Goal: Information Seeking & Learning: Learn about a topic

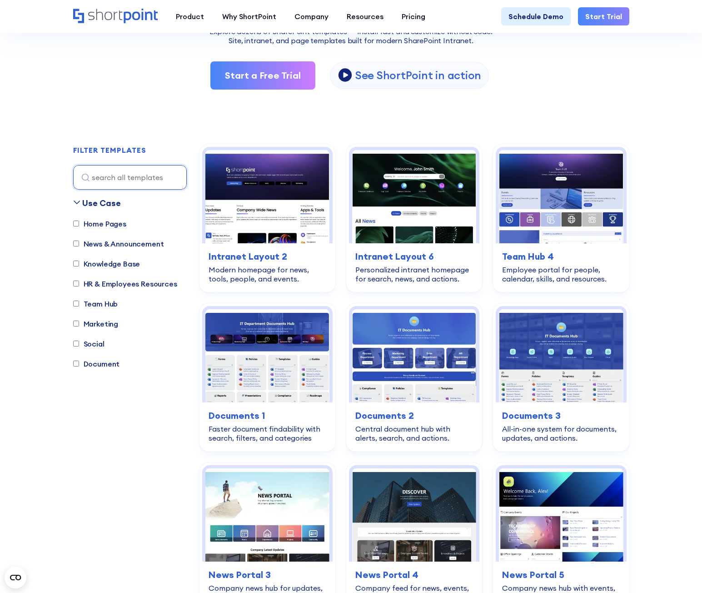
scroll to position [182, 0]
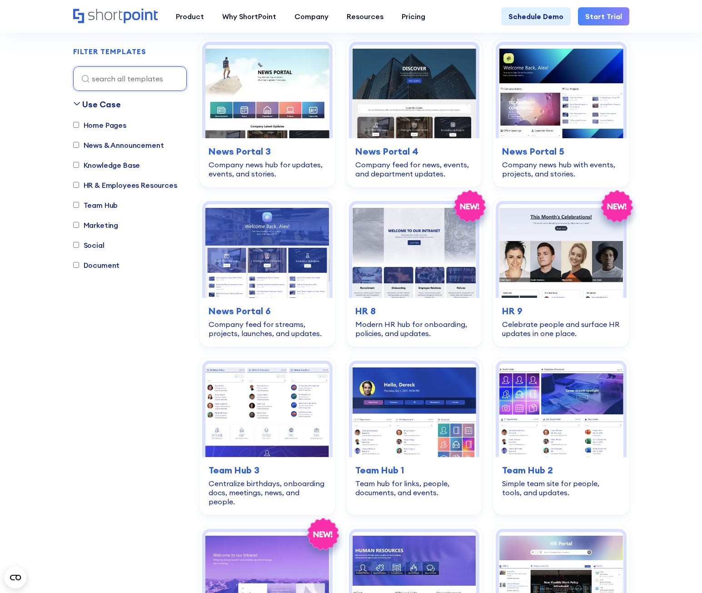
scroll to position [636, 0]
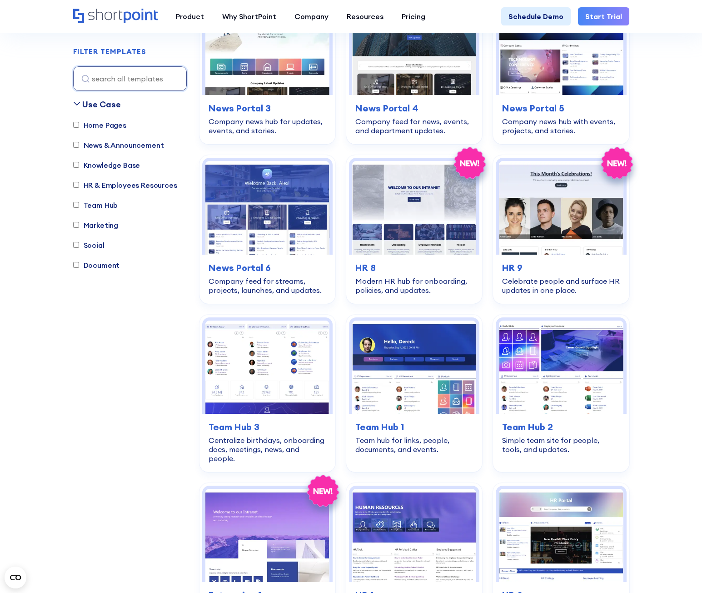
click at [681, 264] on section "SHAREPOINT TEMPLATES Fully customizable SharePoint templates with ShortPoint Ex…" at bounding box center [351, 588] width 702 height 2412
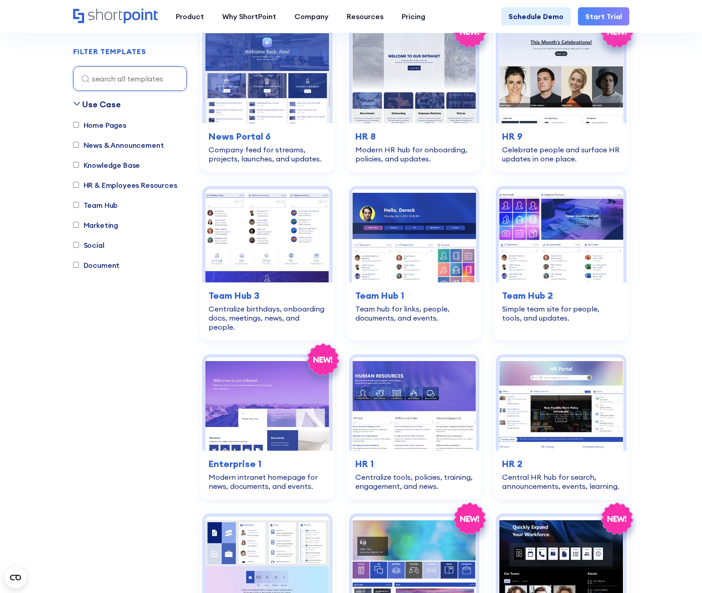
scroll to position [863, 0]
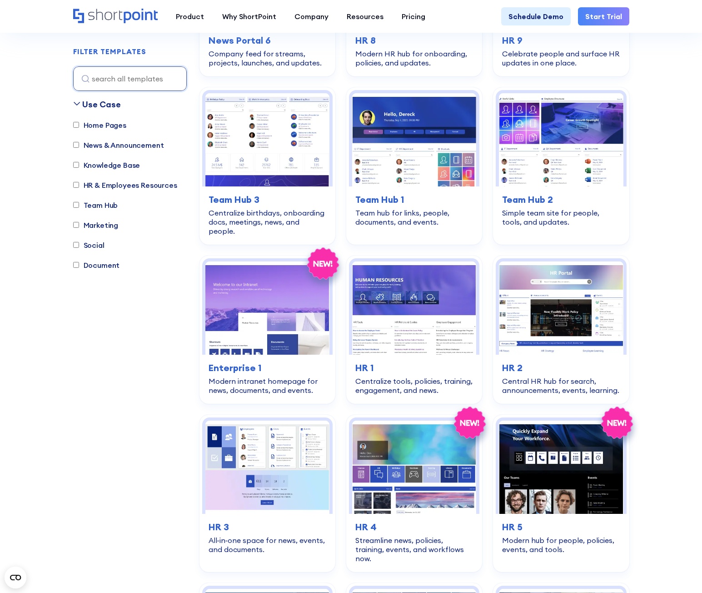
click at [75, 204] on input "Team Hub" at bounding box center [76, 205] width 6 height 6
checkbox input "true"
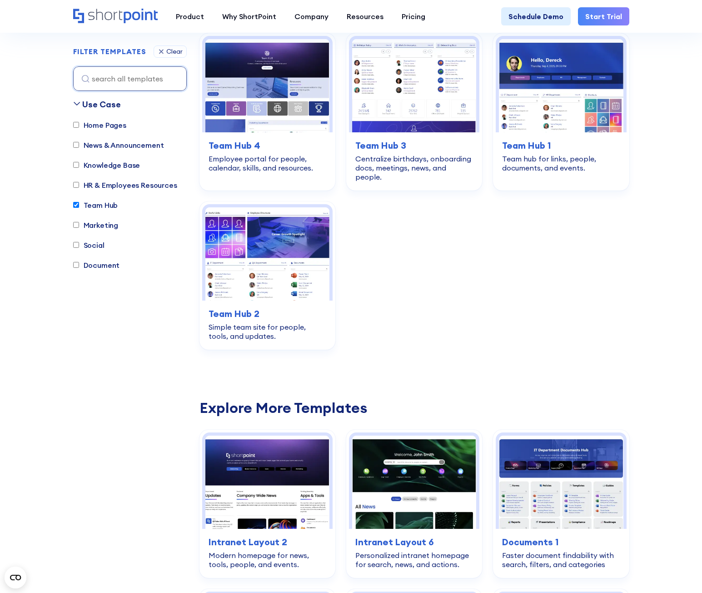
scroll to position [269, 0]
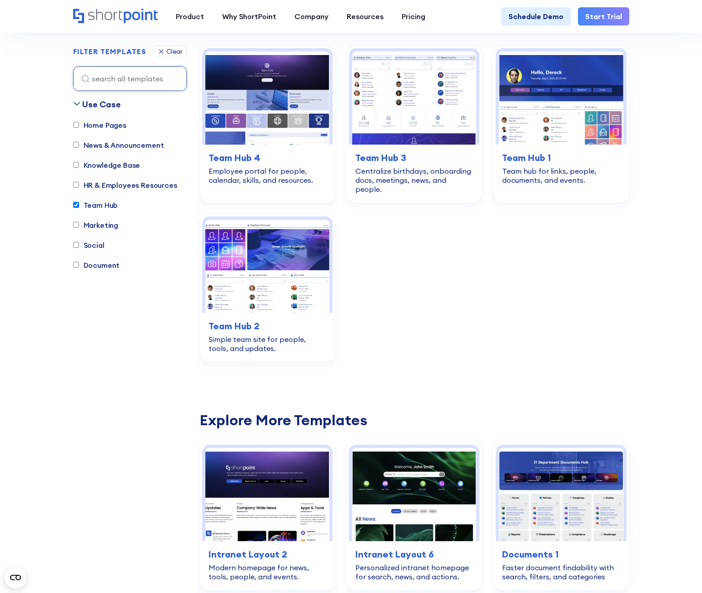
click at [518, 282] on div "home-pages Intranet Layout 2 Modern homepage for news, tools, people, and event…" at bounding box center [414, 203] width 430 height 316
click at [572, 295] on div "home-pages Intranet Layout 2 Modern homepage for news, tools, people, and event…" at bounding box center [414, 203] width 430 height 316
click at [78, 265] on input "Document" at bounding box center [76, 265] width 6 height 6
checkbox input "true"
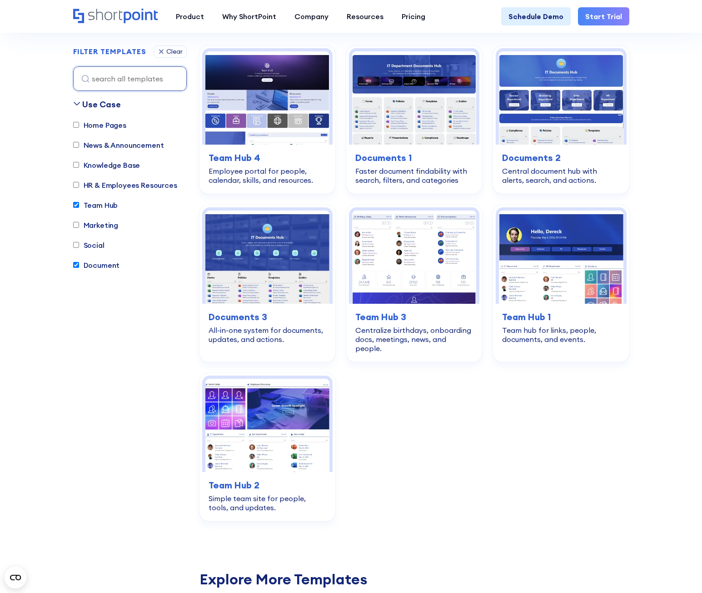
click at [75, 207] on input "Team Hub" at bounding box center [76, 205] width 6 height 6
checkbox input "false"
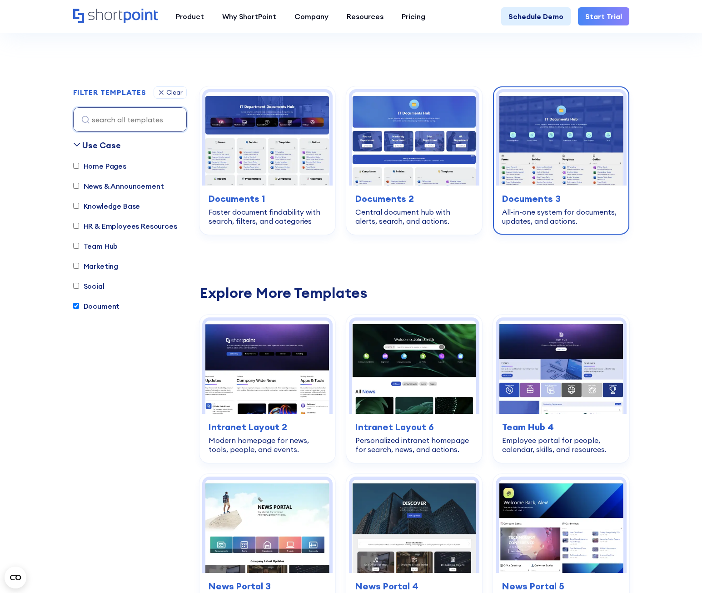
scroll to position [87, 0]
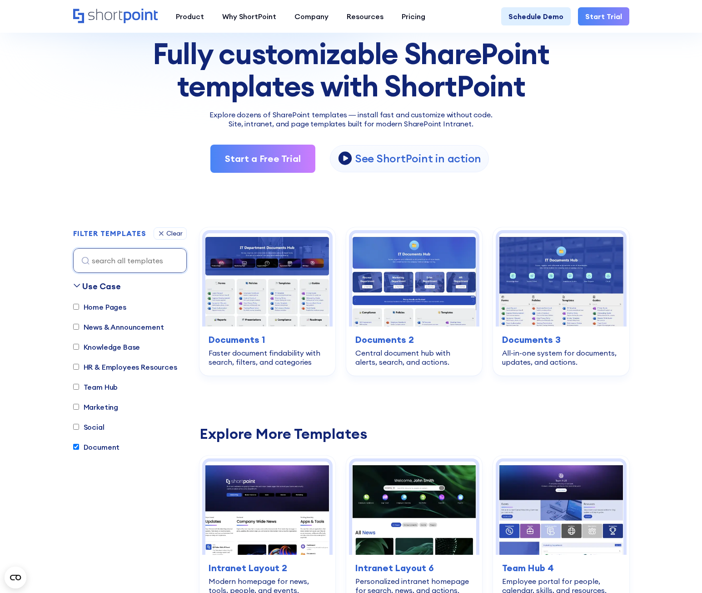
click at [597, 163] on div "Start a Free Trial View Video View Video See ShortPoint in action" at bounding box center [351, 158] width 556 height 28
click at [273, 316] on img at bounding box center [267, 279] width 124 height 93
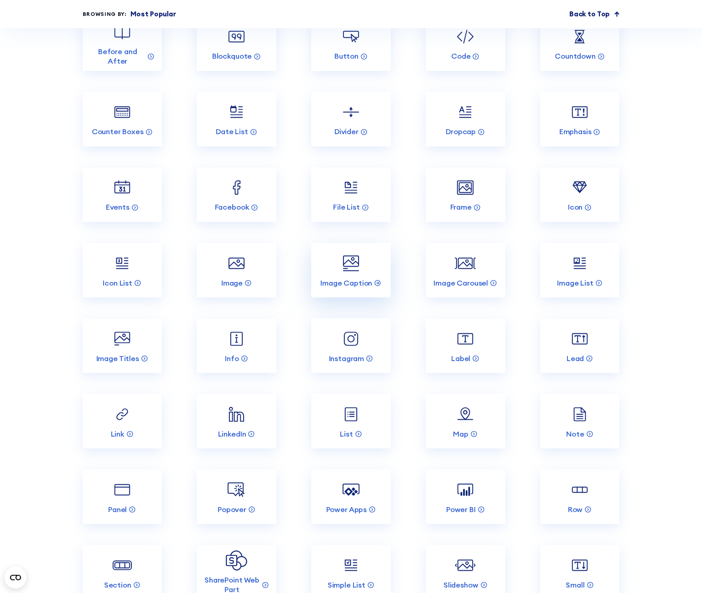
scroll to position [1045, 0]
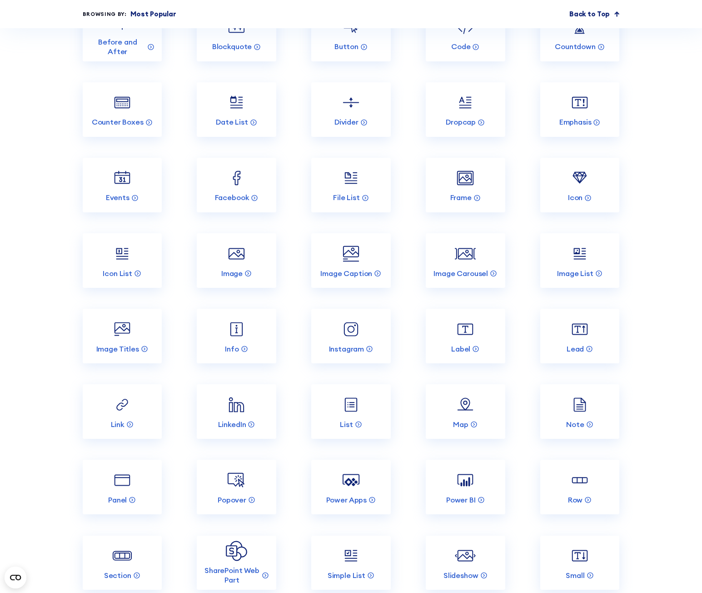
click at [654, 254] on section "Incredible SharePoint Design Elements Each element has been designed to look go…" at bounding box center [351, 343] width 702 height 1237
click at [638, 166] on section "Incredible SharePoint Design Elements Each element has been designed to look go…" at bounding box center [351, 343] width 702 height 1237
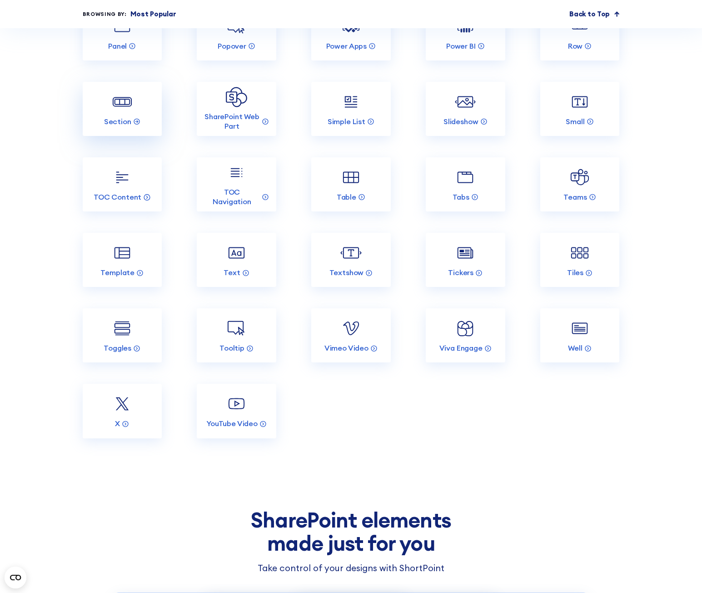
scroll to position [1500, 0]
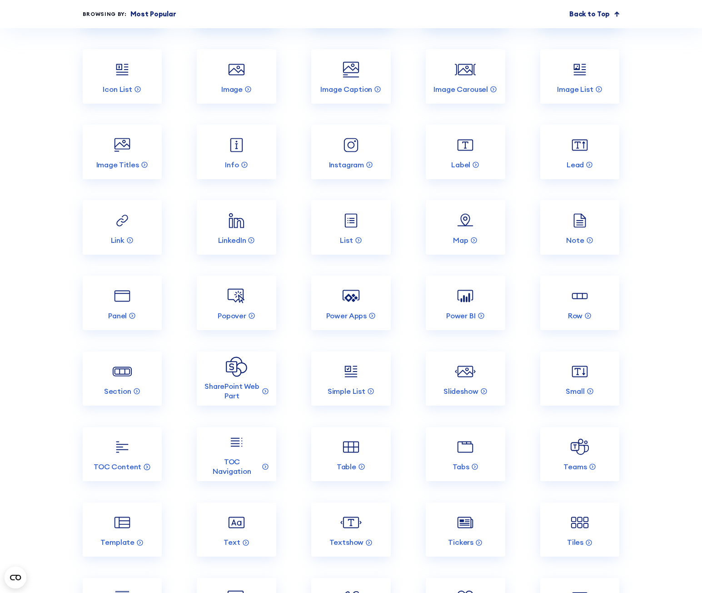
scroll to position [1227, 0]
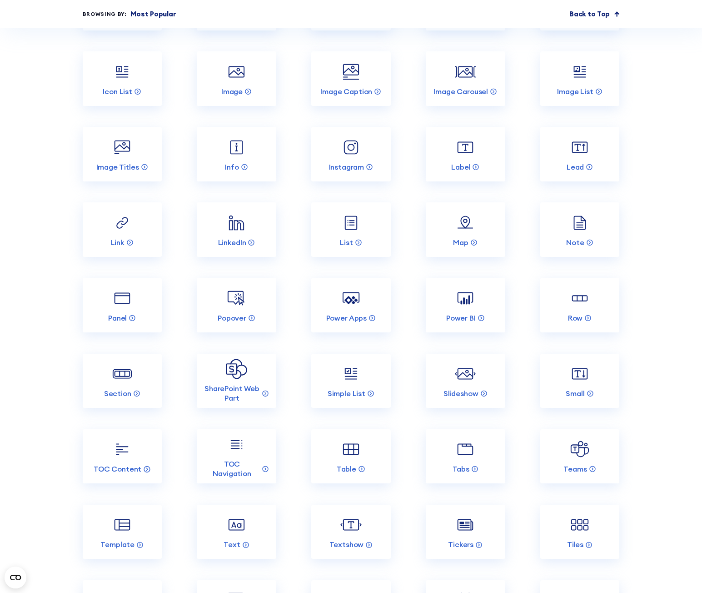
click at [693, 189] on section "Incredible SharePoint Design Elements Each element has been designed to look go…" at bounding box center [351, 161] width 702 height 1237
drag, startPoint x: 640, startPoint y: 162, endPoint x: 608, endPoint y: 167, distance: 32.2
click at [640, 162] on section "Incredible SharePoint Design Elements Each element has been designed to look go…" at bounding box center [351, 161] width 702 height 1237
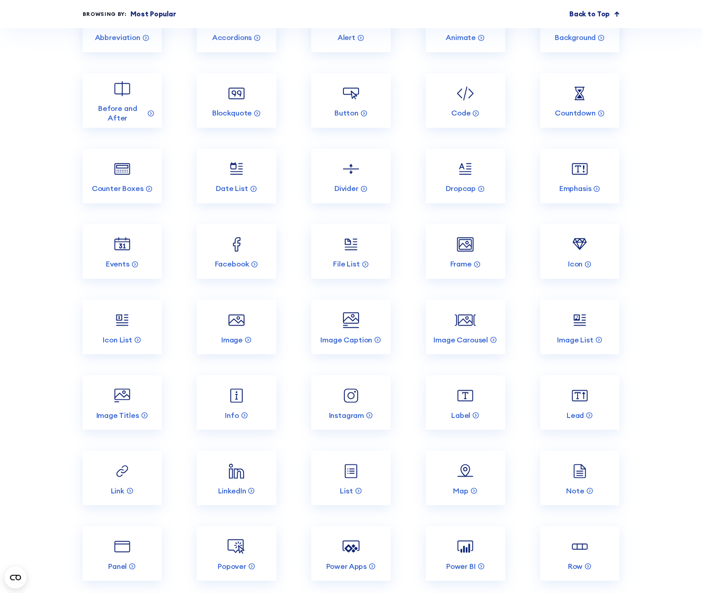
scroll to position [954, 0]
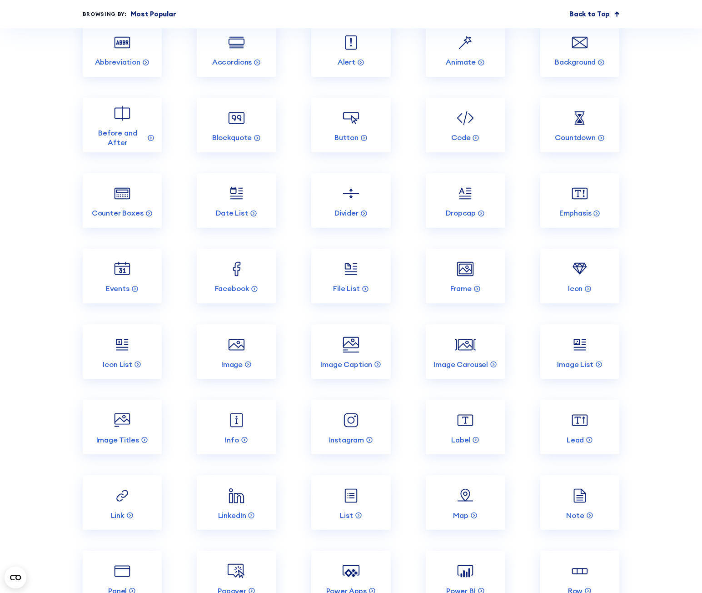
click at [649, 148] on section "Incredible SharePoint Design Elements Each element has been designed to look go…" at bounding box center [351, 434] width 702 height 1237
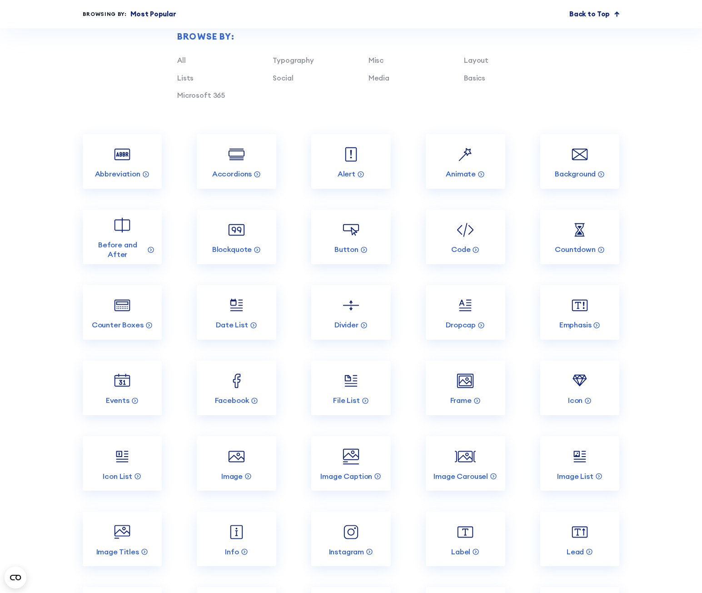
scroll to position [818, 0]
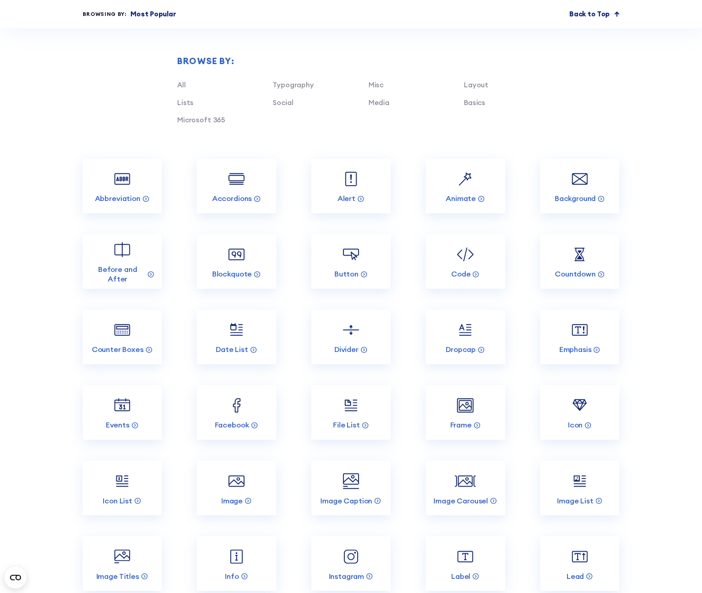
click at [670, 193] on section "Incredible SharePoint Design Elements Each element has been designed to look go…" at bounding box center [351, 570] width 702 height 1237
click at [210, 124] on link "Microsoft 365" at bounding box center [201, 119] width 48 height 9
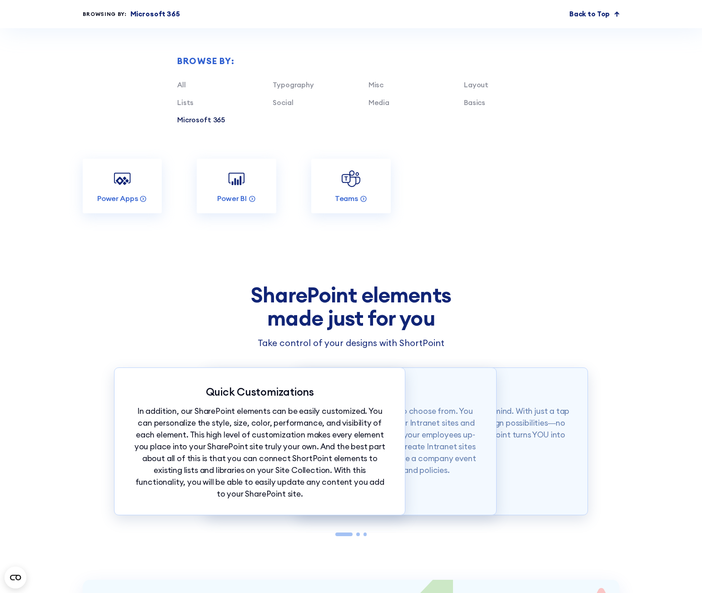
click at [476, 230] on section "Incredible SharePoint Design Elements Each element has been designed to look go…" at bounding box center [351, 117] width 702 height 331
click at [359, 203] on div "Teams" at bounding box center [351, 199] width 47 height 10
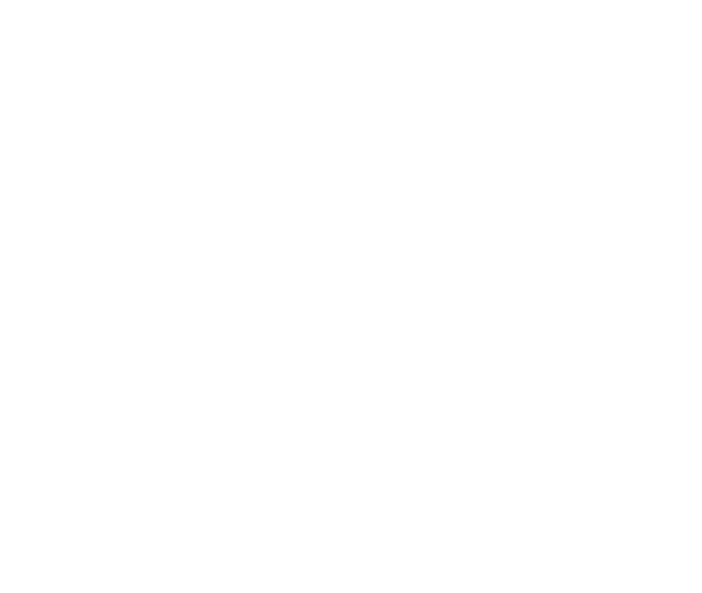
click at [384, 218] on circle at bounding box center [385, 218] width 3 height 3
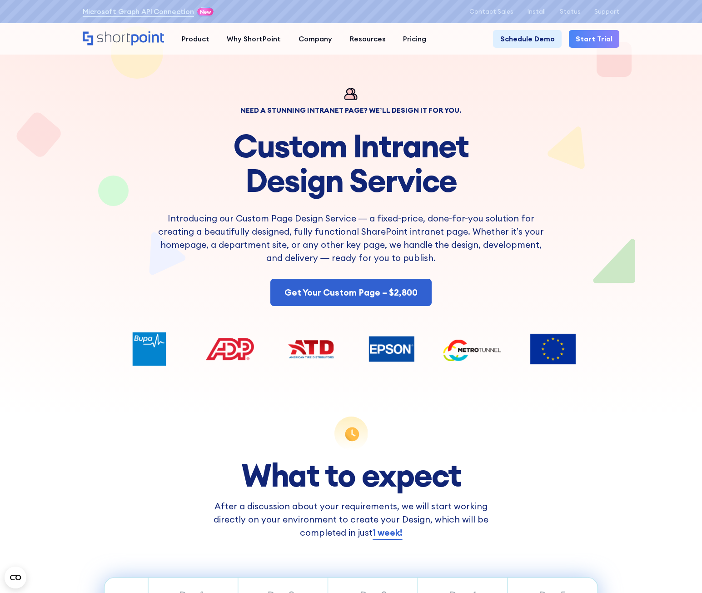
click at [548, 272] on div "Need a Stunning Intranet Page? We’ll Design It For You. Custom Intranet Design …" at bounding box center [351, 197] width 537 height 218
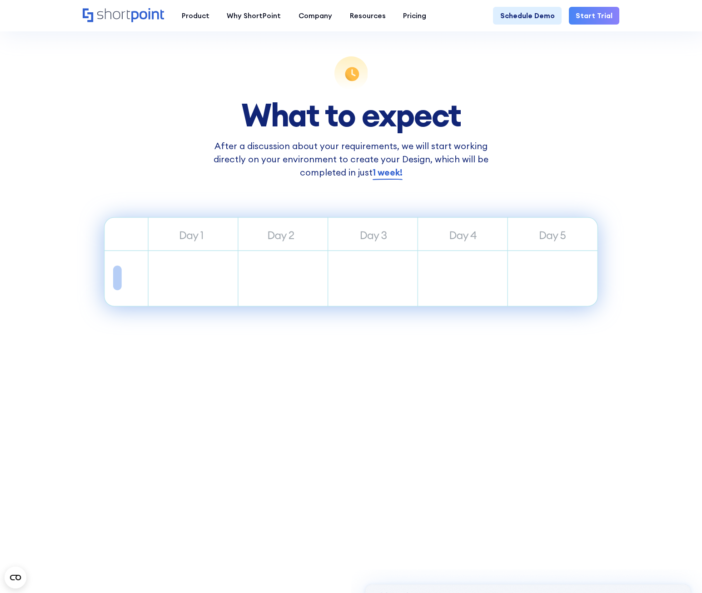
scroll to position [318, 0]
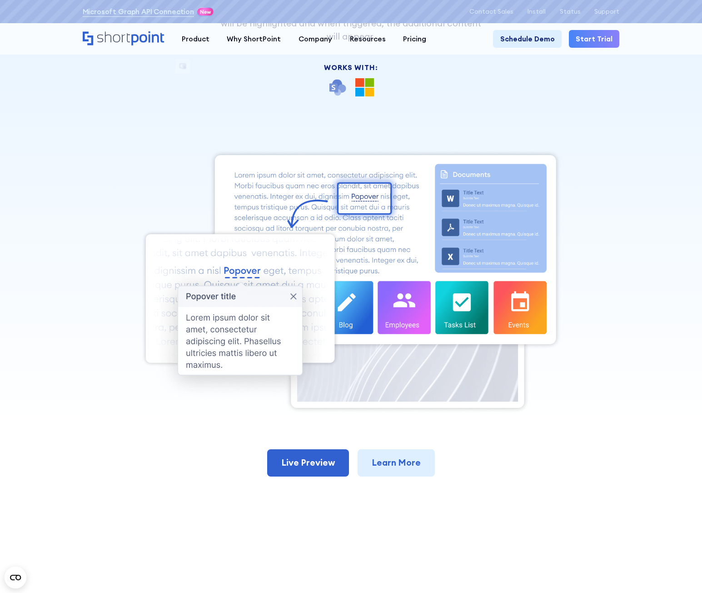
scroll to position [182, 0]
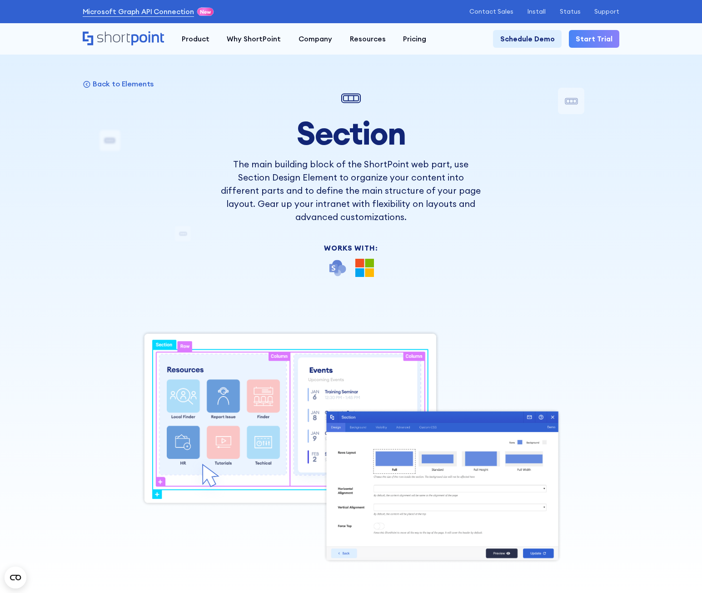
click at [547, 272] on div "Back to Elements Section The main building block of the ShortPoint web part, us…" at bounding box center [351, 357] width 537 height 538
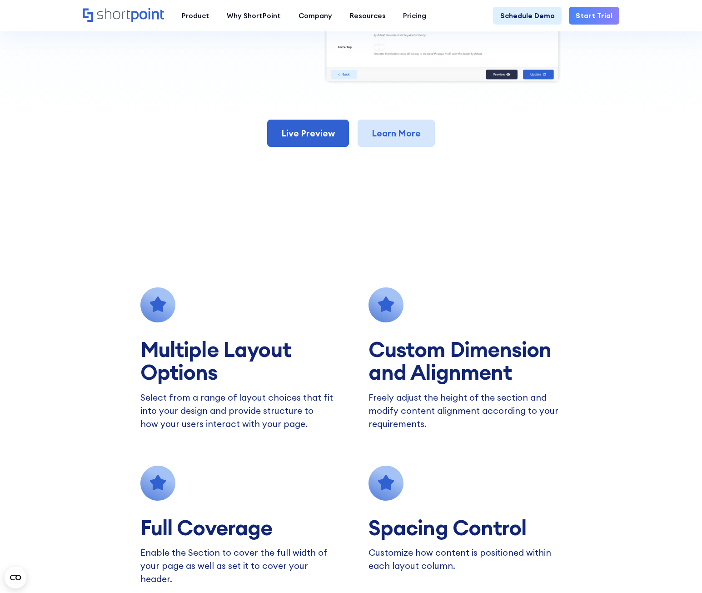
scroll to position [454, 0]
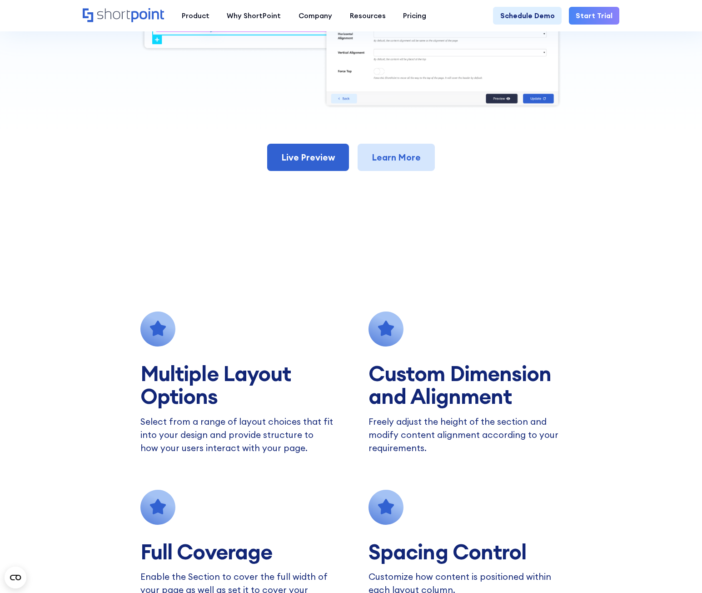
click at [419, 157] on link "Learn More" at bounding box center [396, 157] width 77 height 27
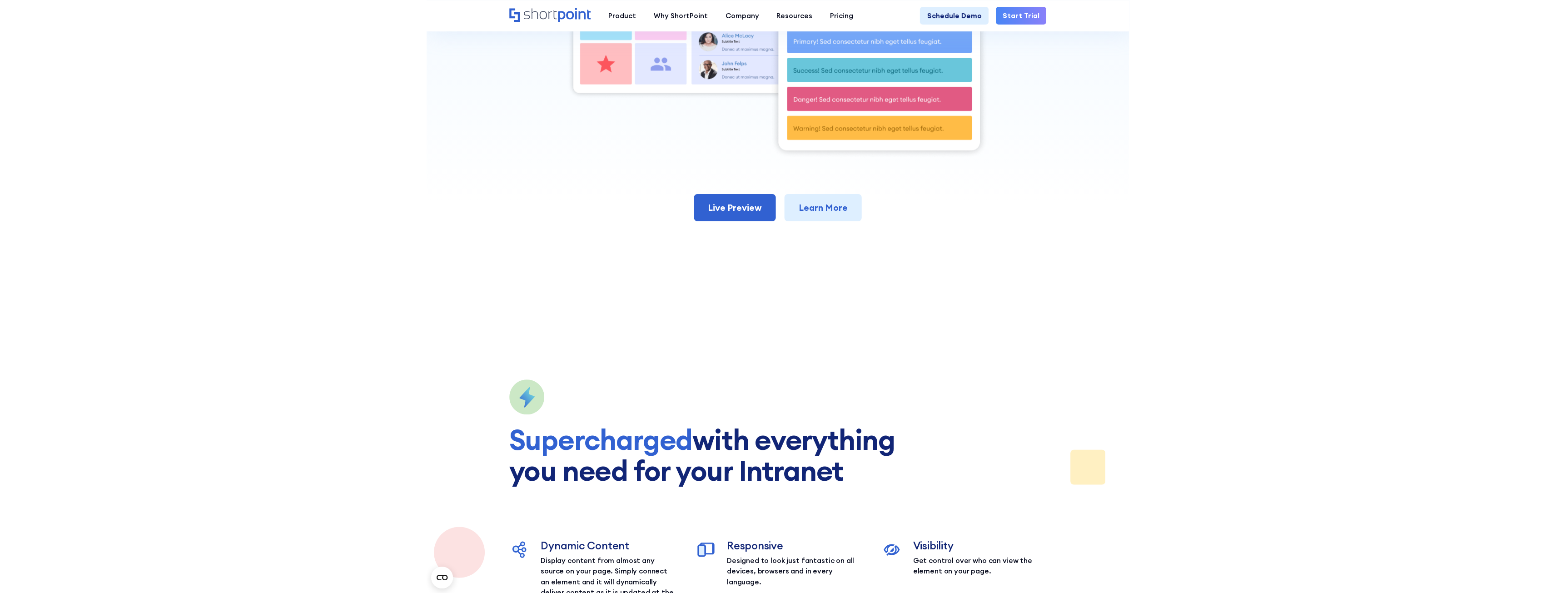
scroll to position [454, 0]
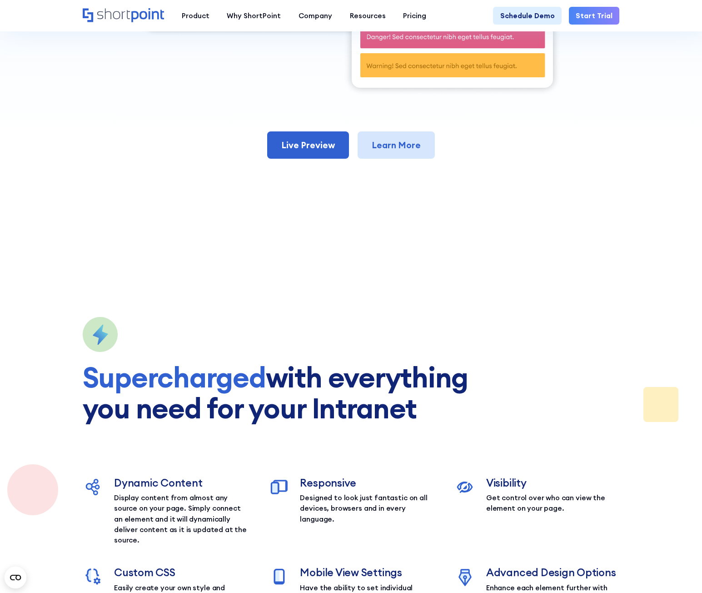
click at [370, 155] on link "Learn More" at bounding box center [396, 144] width 77 height 27
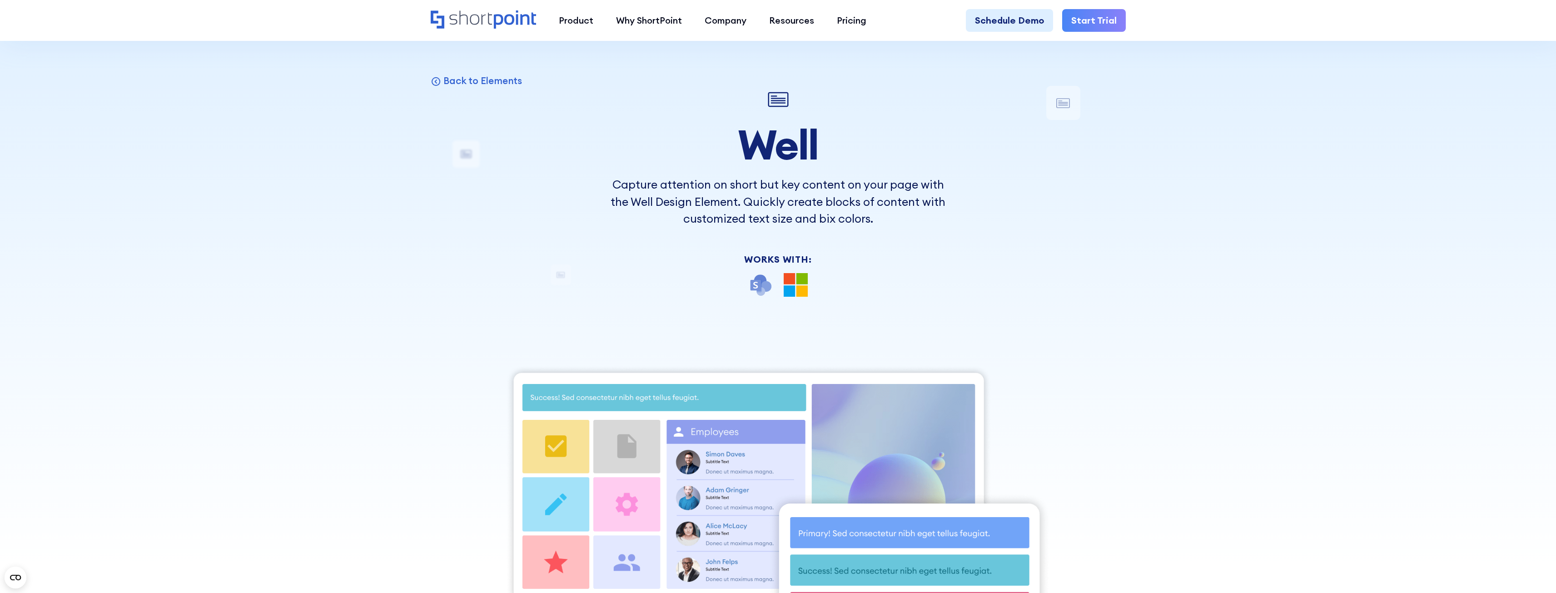
scroll to position [0, 0]
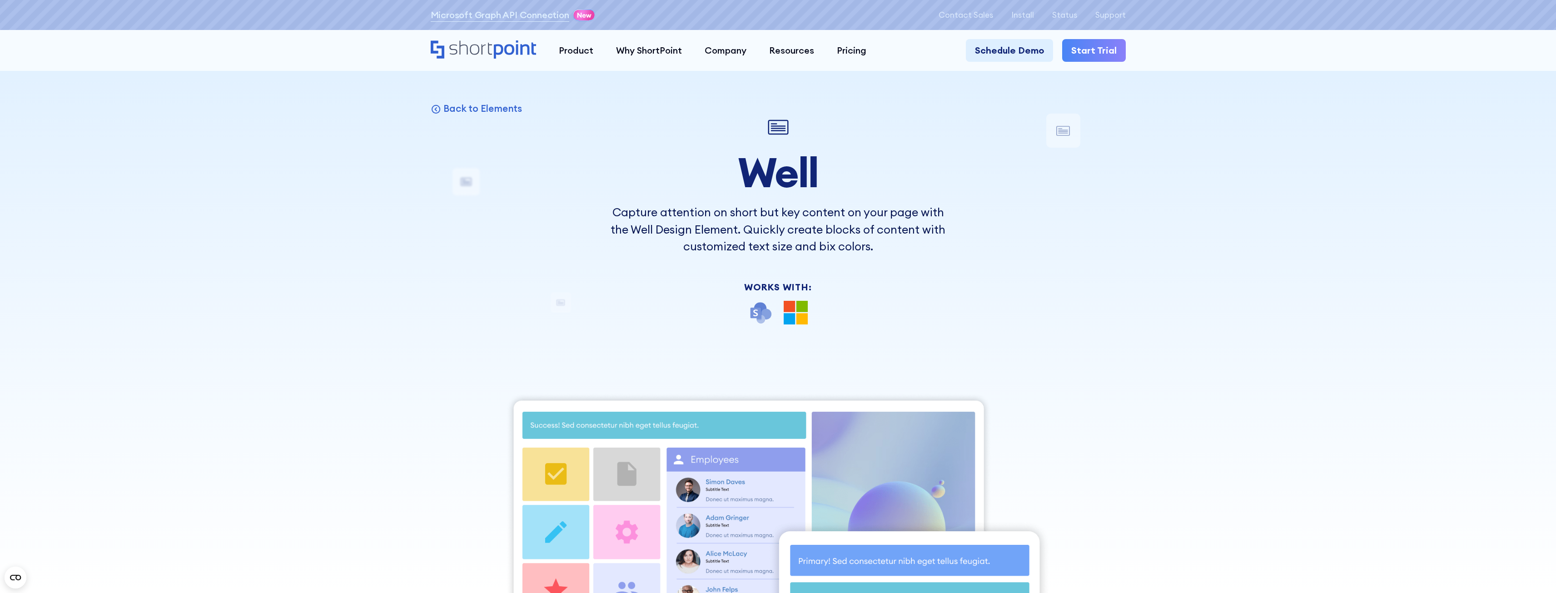
click at [513, 99] on div at bounding box center [778, 296] width 1556 height 593
click at [512, 105] on p "Back to Elements" at bounding box center [482, 108] width 79 height 12
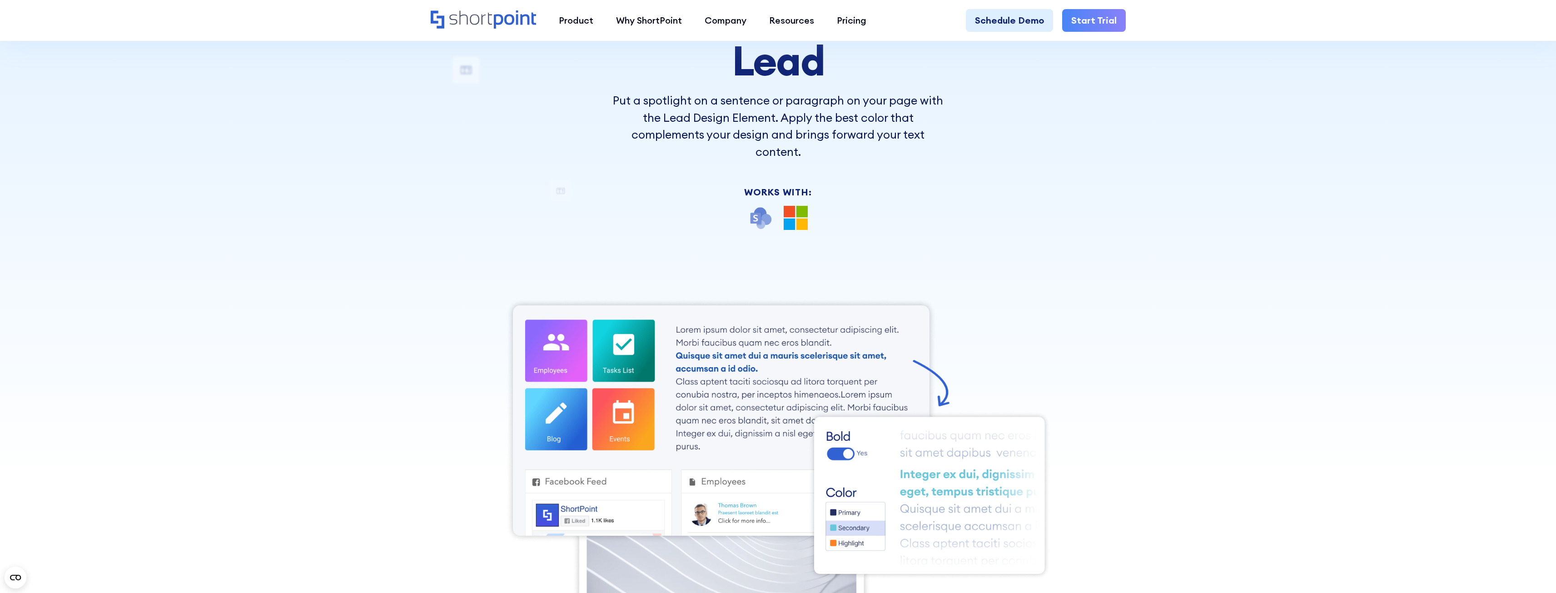
scroll to position [91, 0]
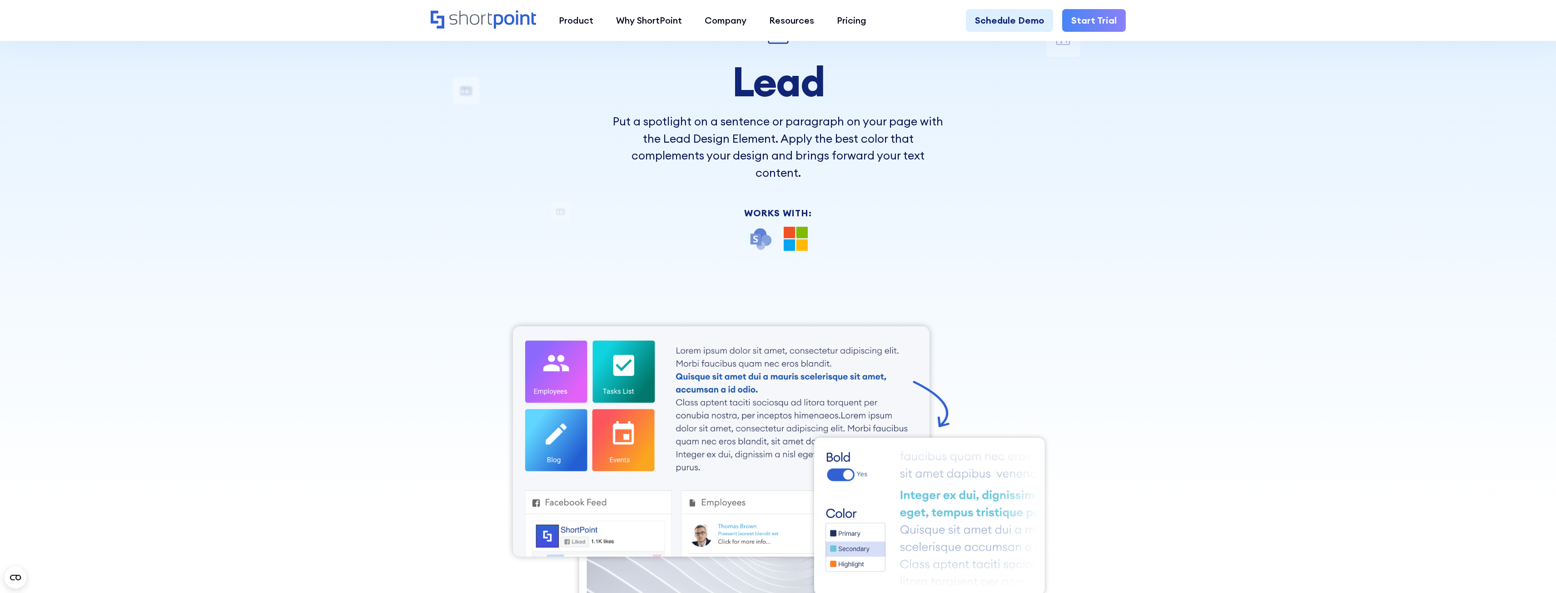
click at [702, 267] on div at bounding box center [778, 205] width 1556 height 593
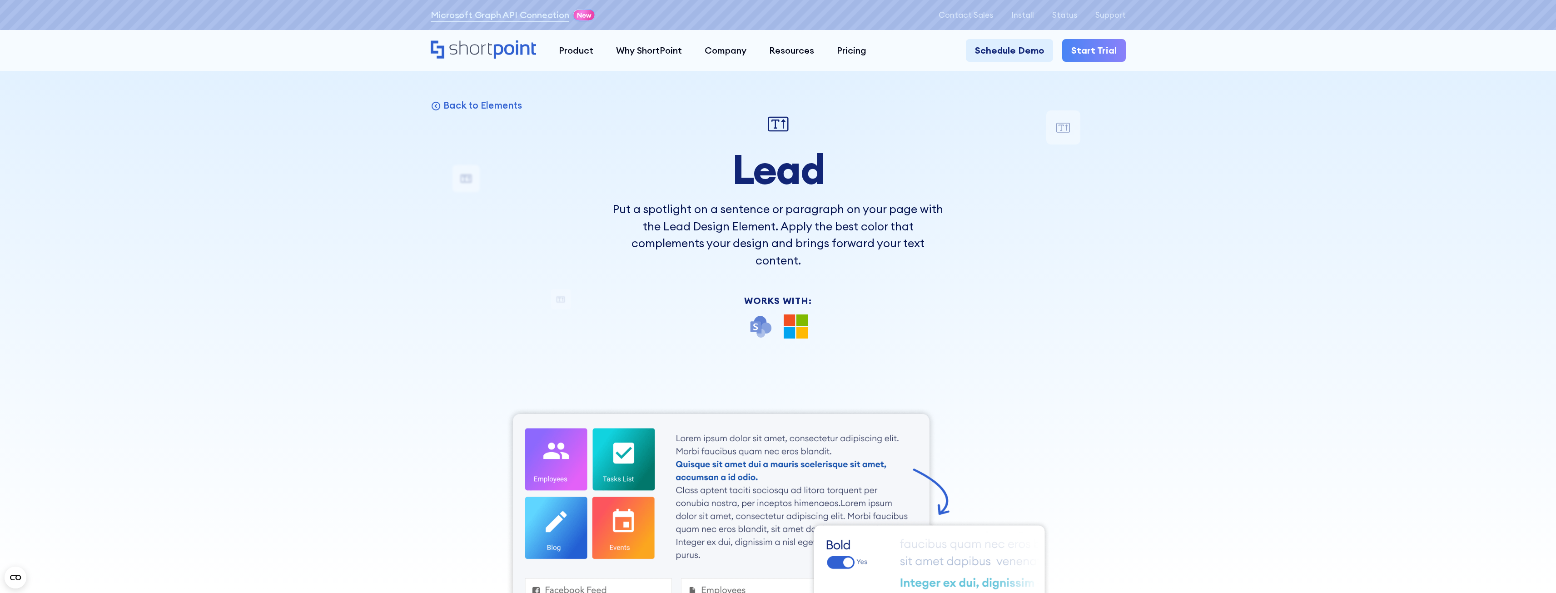
scroll to position [0, 0]
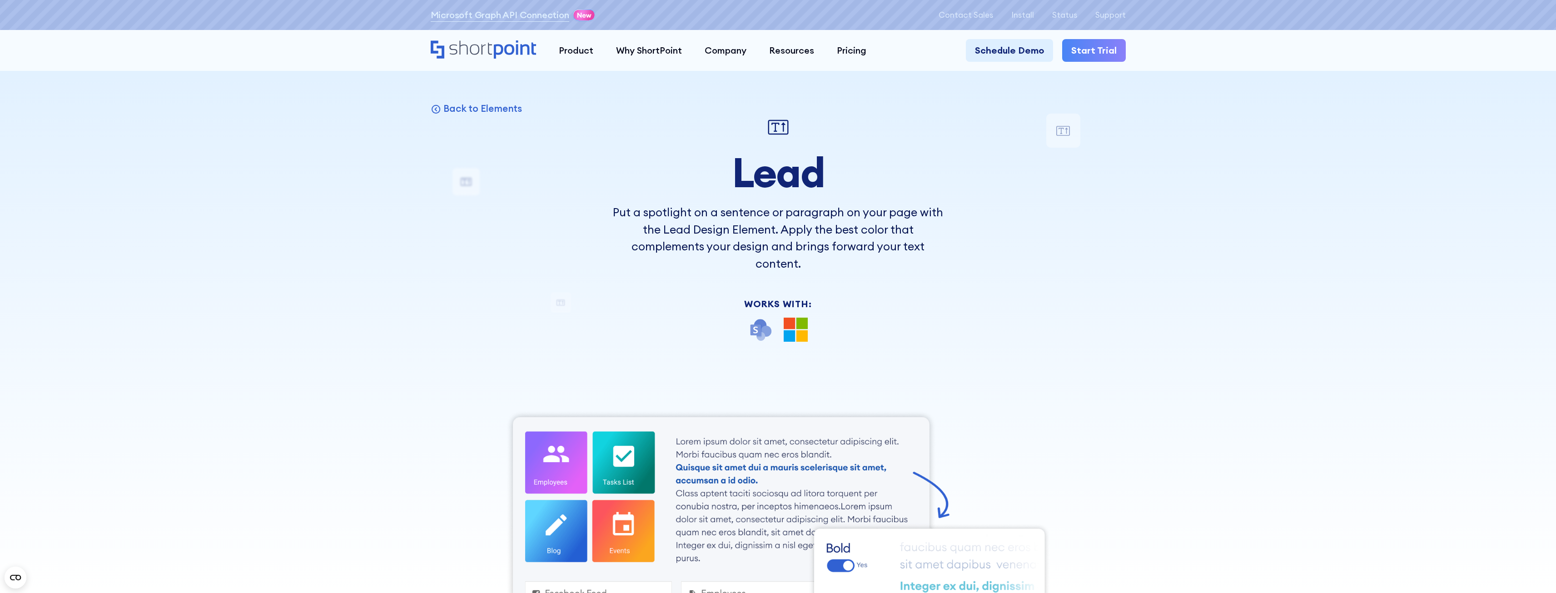
click at [516, 118] on div "Back to Elements Lead Put a spotlight on a sentence or paragraph on your page w…" at bounding box center [778, 464] width 695 height 700
drag, startPoint x: 503, startPoint y: 107, endPoint x: 535, endPoint y: 122, distance: 35.0
click at [504, 107] on p "Back to Elements" at bounding box center [482, 108] width 79 height 12
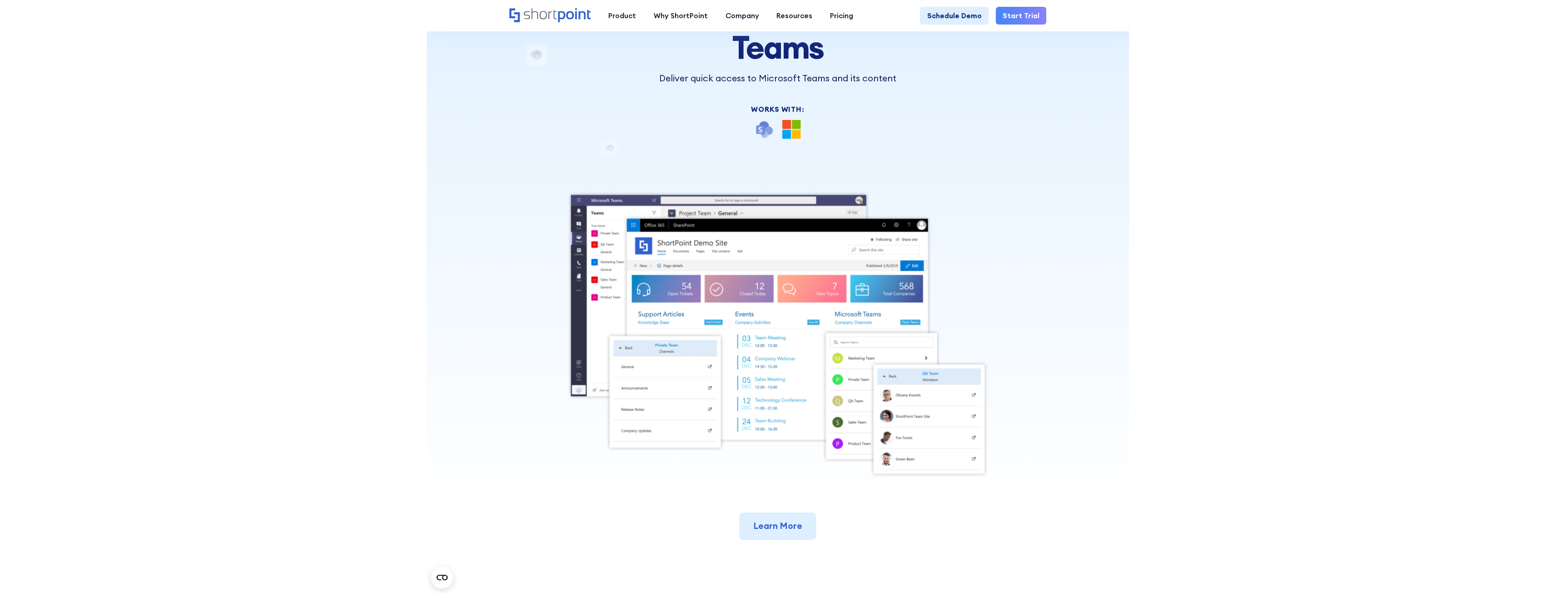
scroll to position [318, 0]
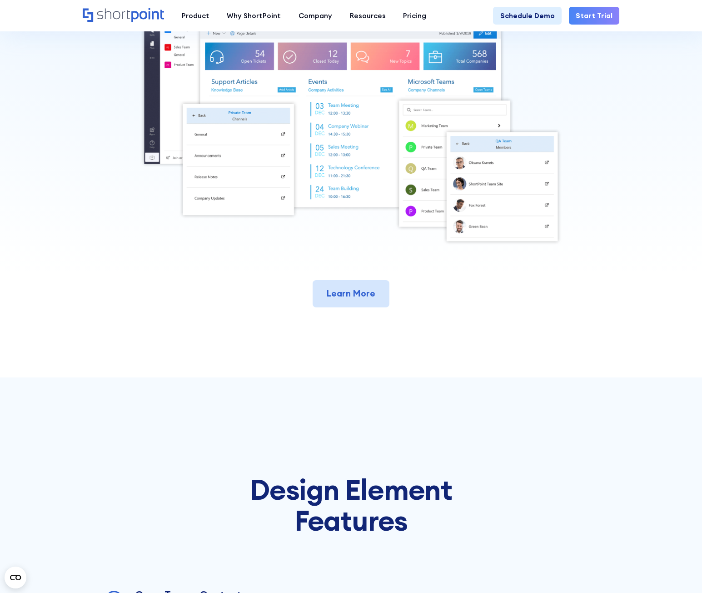
click at [360, 296] on link "Learn More" at bounding box center [351, 293] width 77 height 27
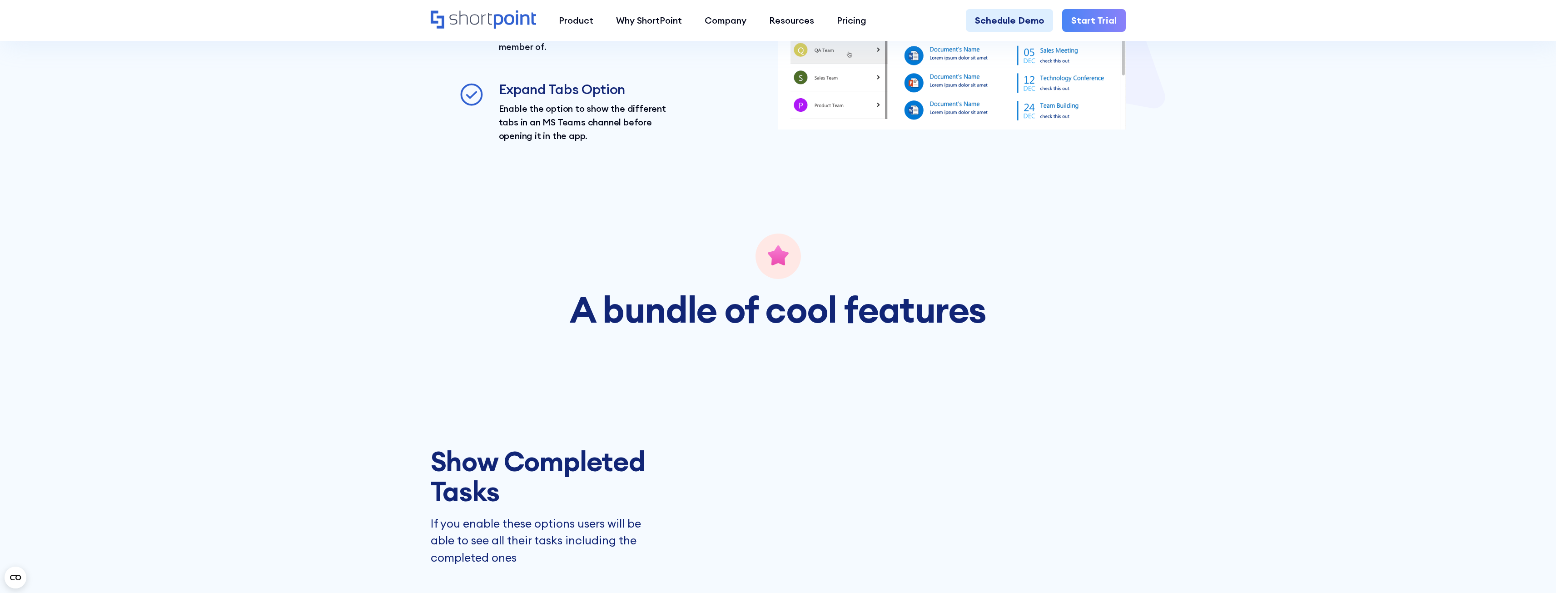
scroll to position [1454, 0]
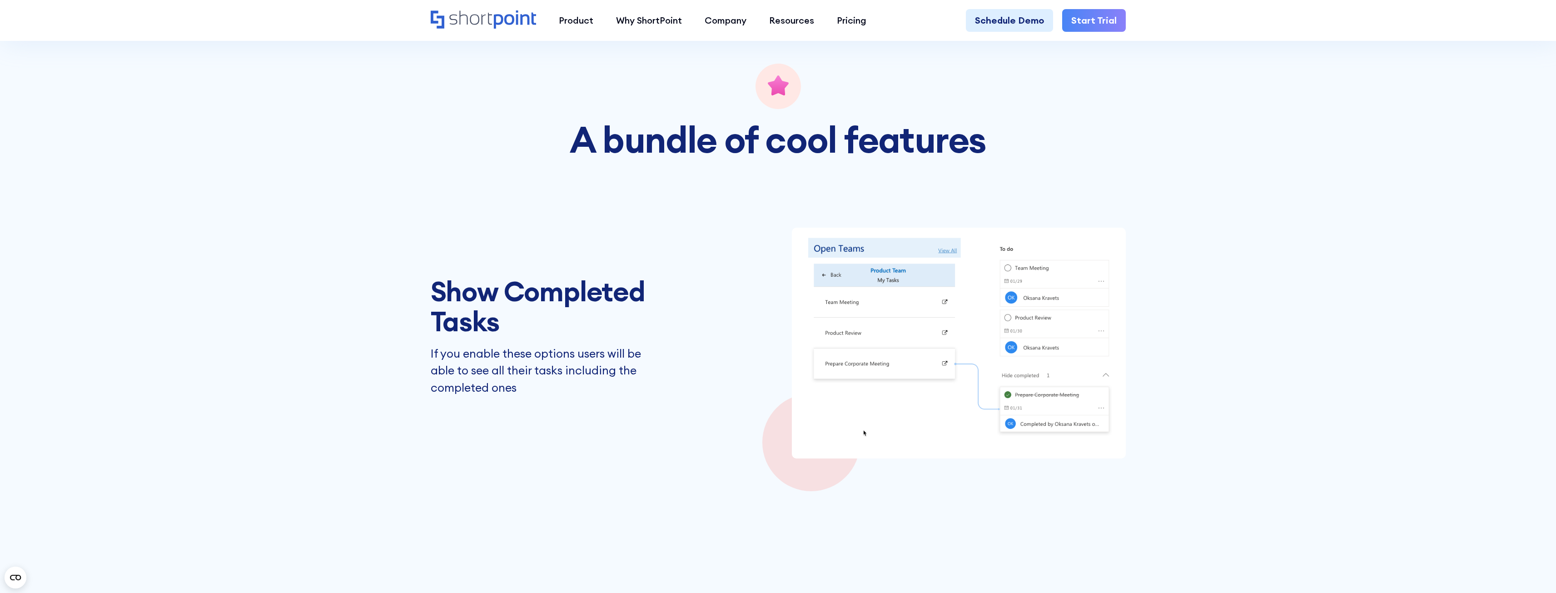
click at [702, 248] on section "Design Element Features Open Teams Content Quickly navigate between channels, g…" at bounding box center [778, 335] width 1556 height 1779
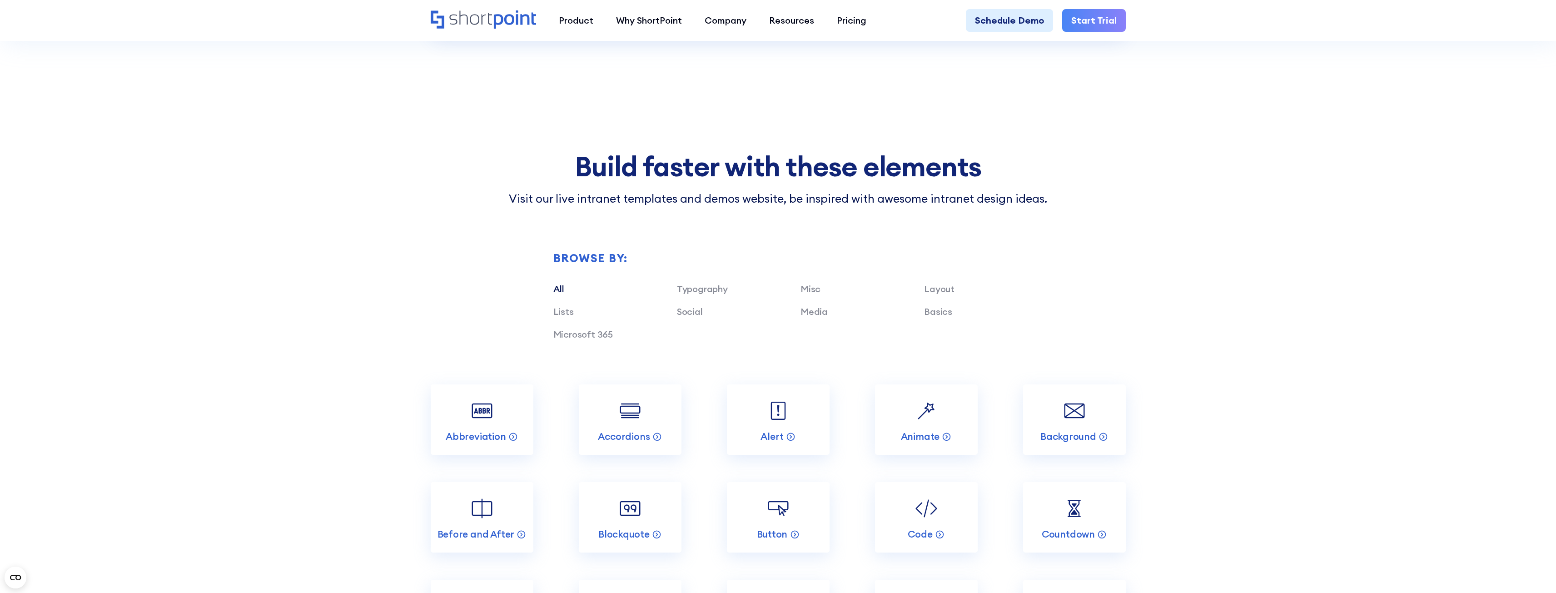
scroll to position [4180, 0]
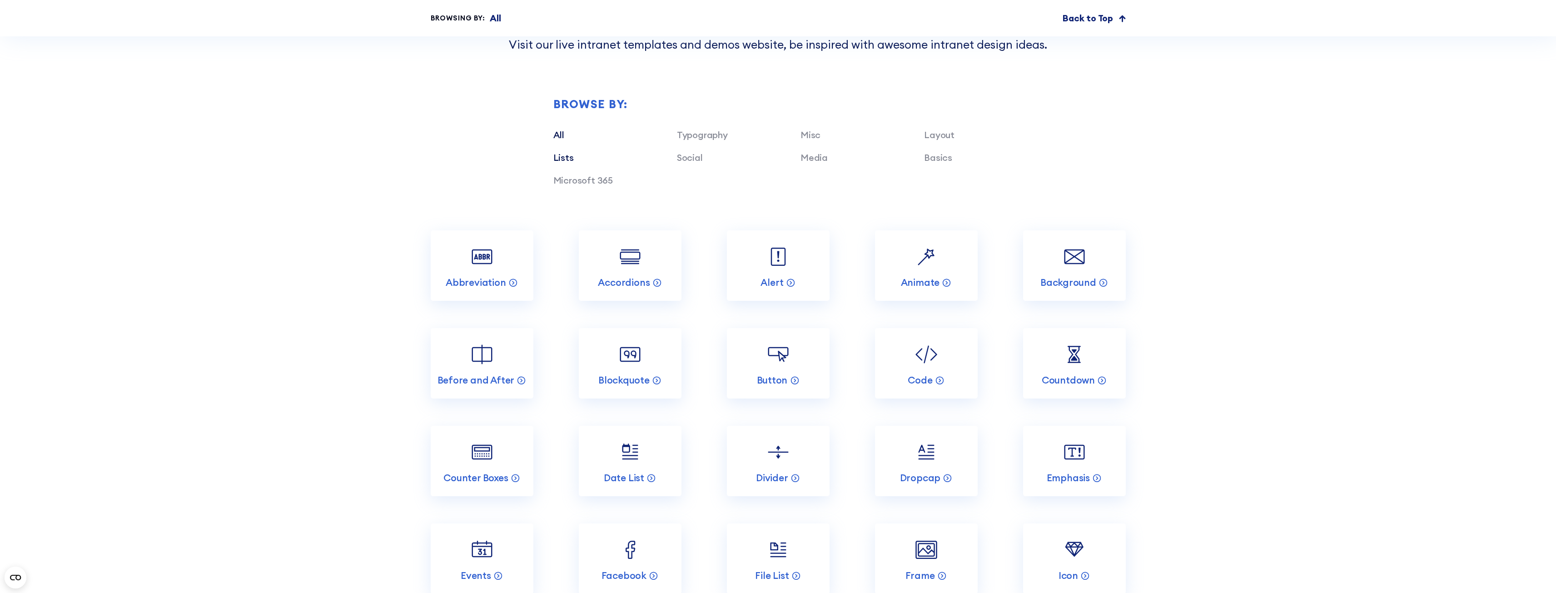
click at [570, 163] on link "Lists" at bounding box center [563, 157] width 20 height 11
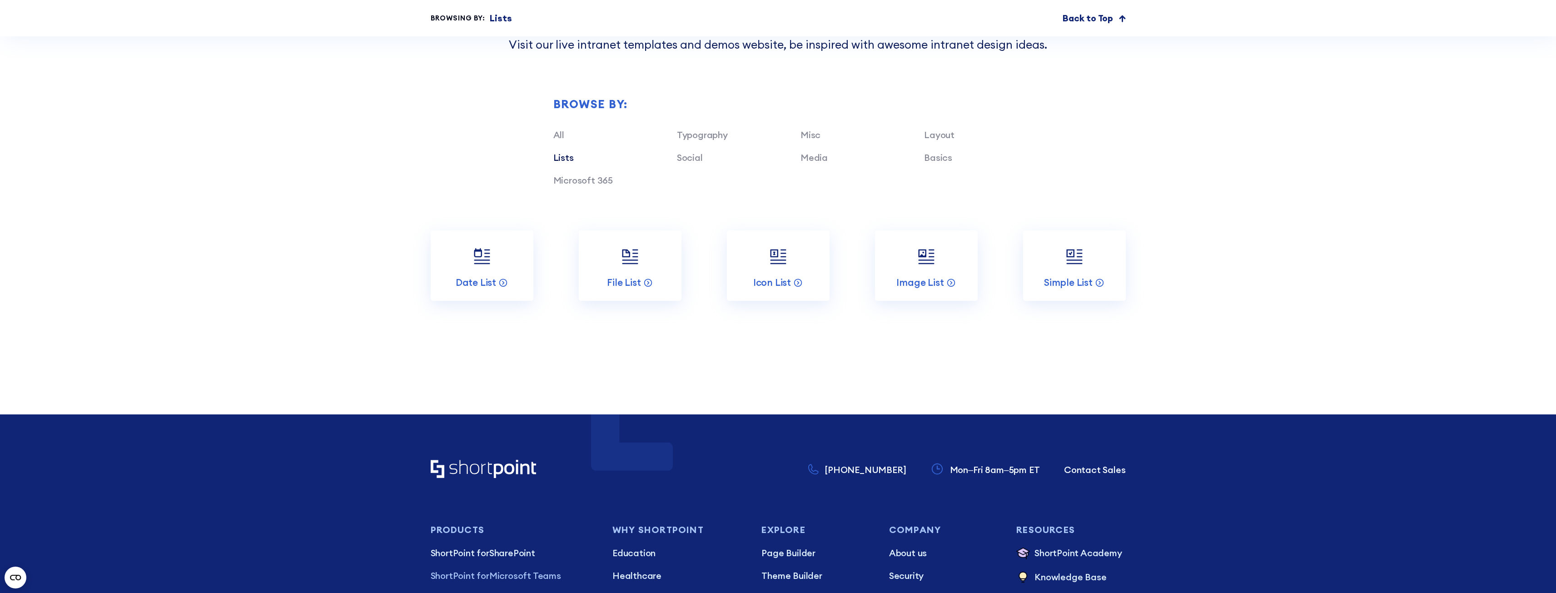
drag, startPoint x: 836, startPoint y: 360, endPoint x: 882, endPoint y: 366, distance: 46.7
click at [702, 364] on section "Build faster with these elements Visit our live intranet templates and demos we…" at bounding box center [778, 149] width 1556 height 531
drag, startPoint x: 924, startPoint y: 185, endPoint x: 929, endPoint y: 186, distance: 4.6
click at [702, 163] on link "Basics" at bounding box center [938, 157] width 28 height 11
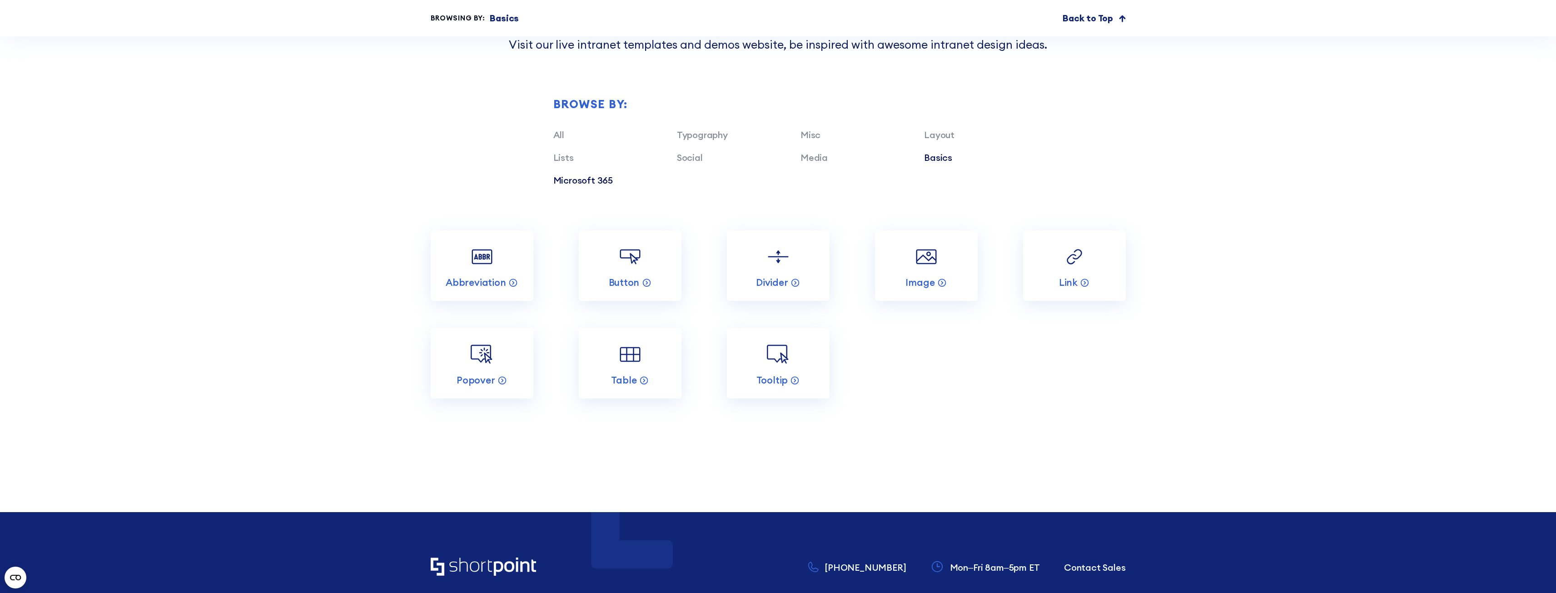
click at [565, 186] on link "Microsoft 365" at bounding box center [583, 179] width 60 height 11
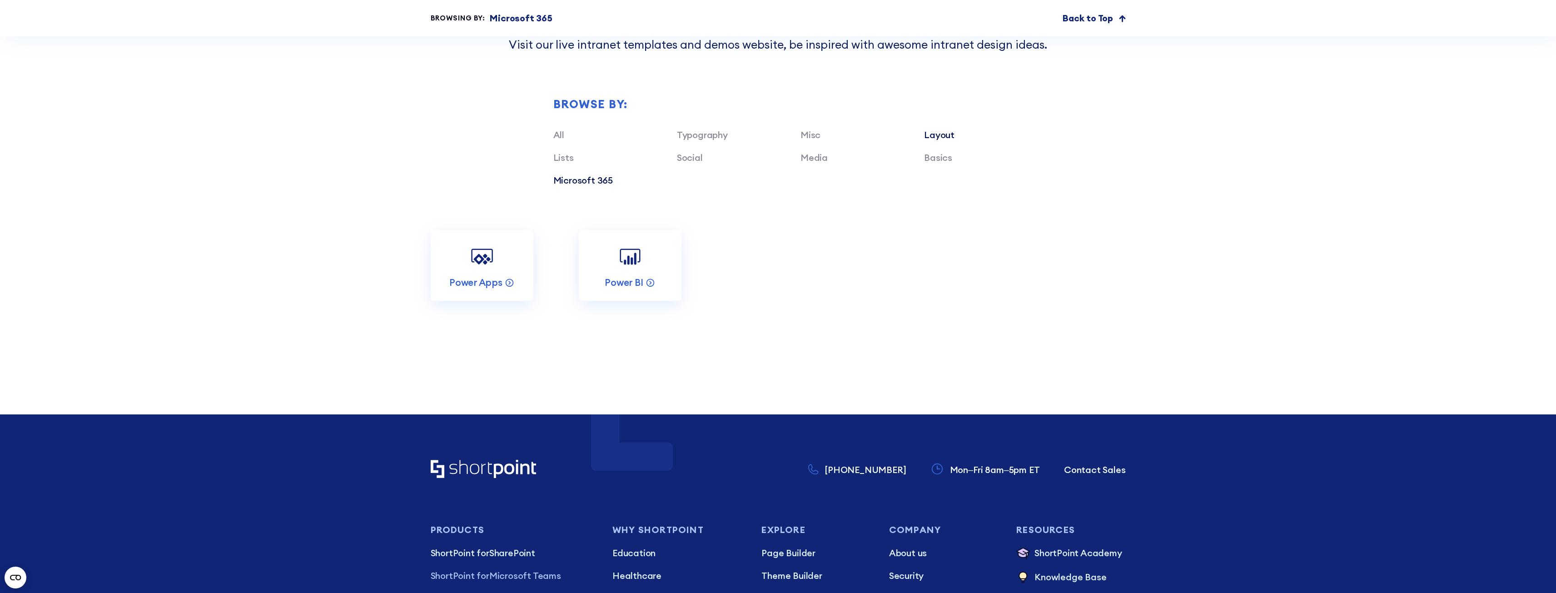
click at [702, 140] on link "Layout" at bounding box center [939, 134] width 30 height 11
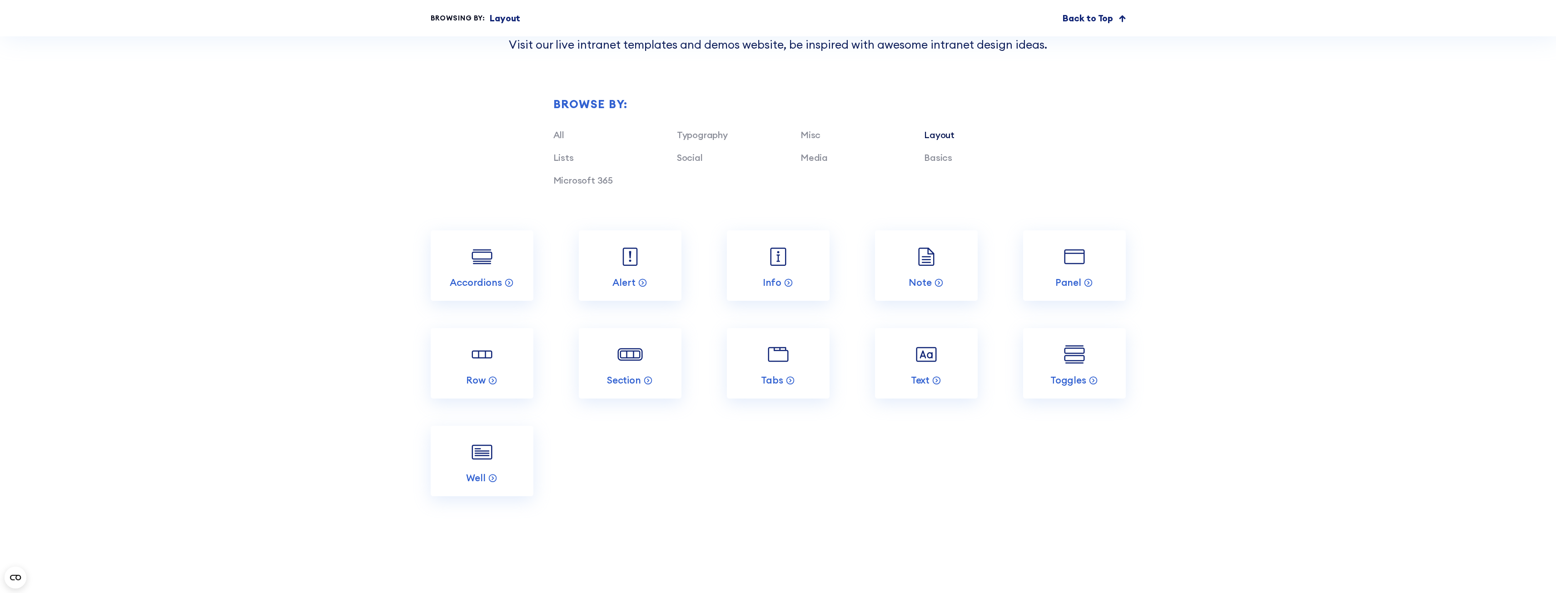
click at [702, 256] on section "Build faster with these elements Visit our live intranet templates and demos we…" at bounding box center [778, 247] width 1556 height 727
click at [702, 368] on img at bounding box center [1074, 354] width 27 height 27
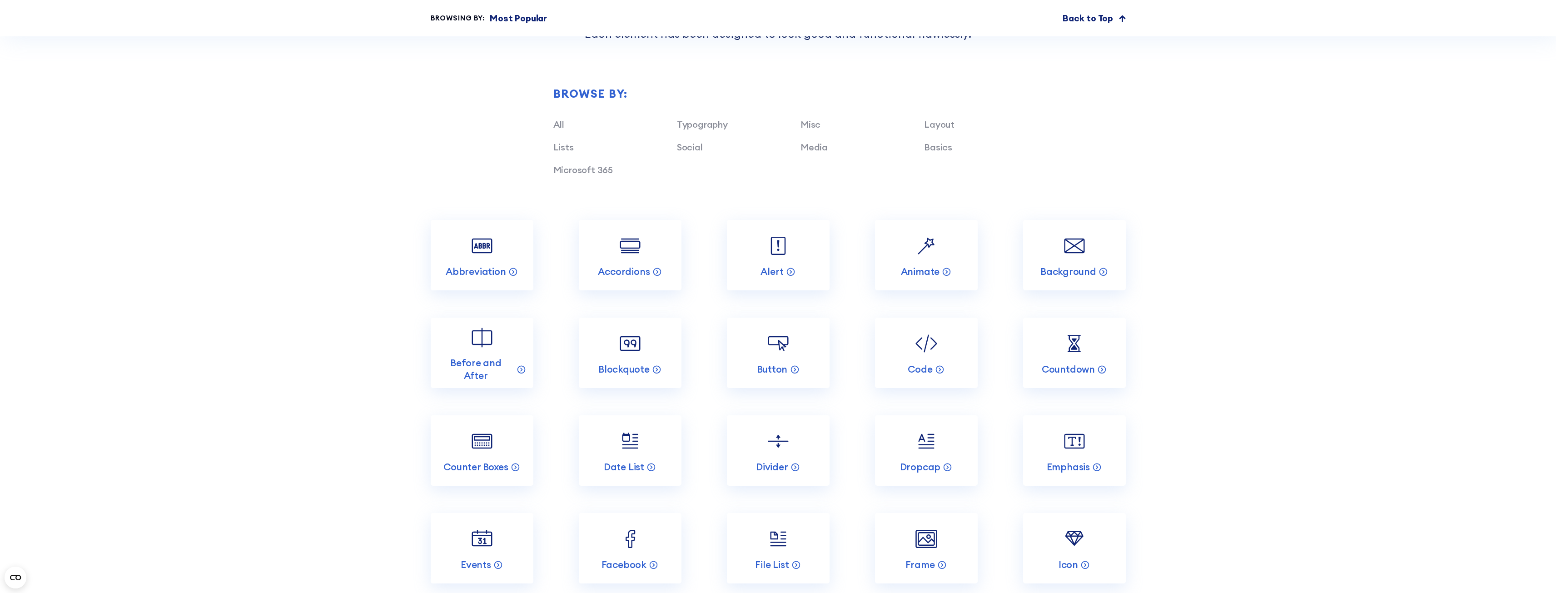
scroll to position [1227, 0]
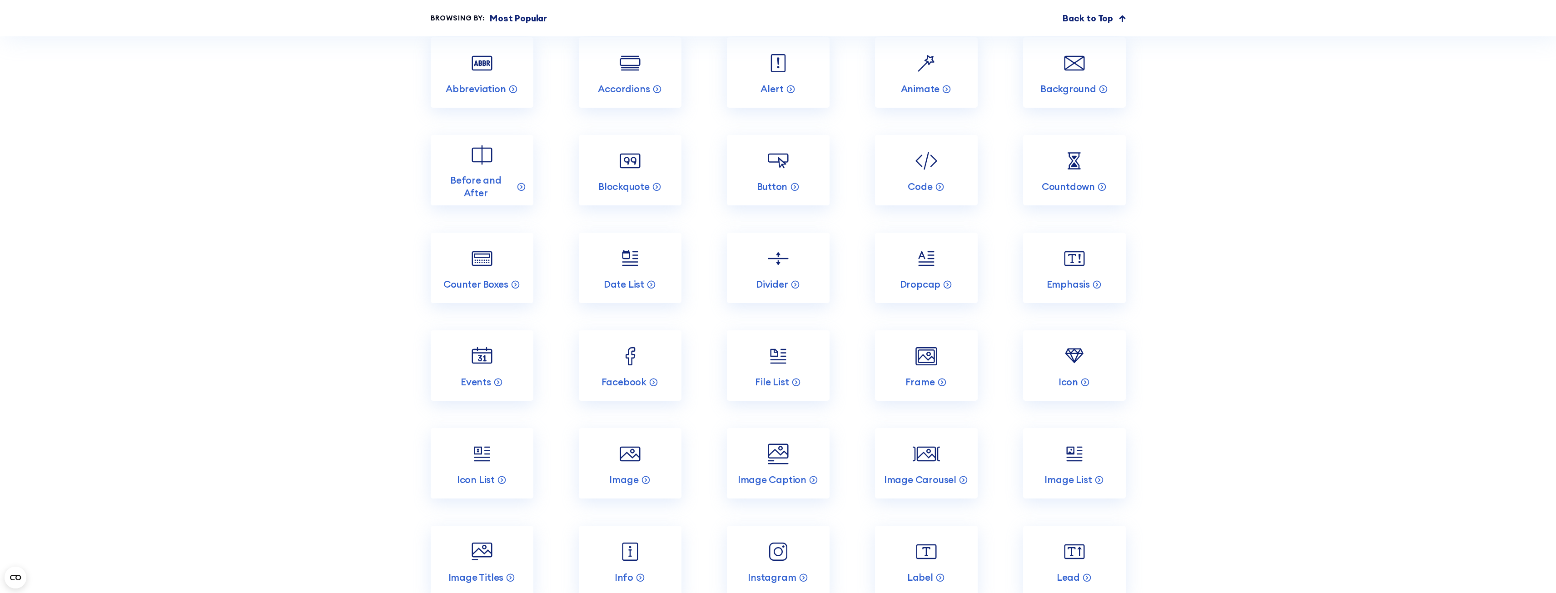
click at [702, 309] on section "Incredible SharePoint Design Elements Each element has been designed to look go…" at bounding box center [778, 570] width 1556 height 1601
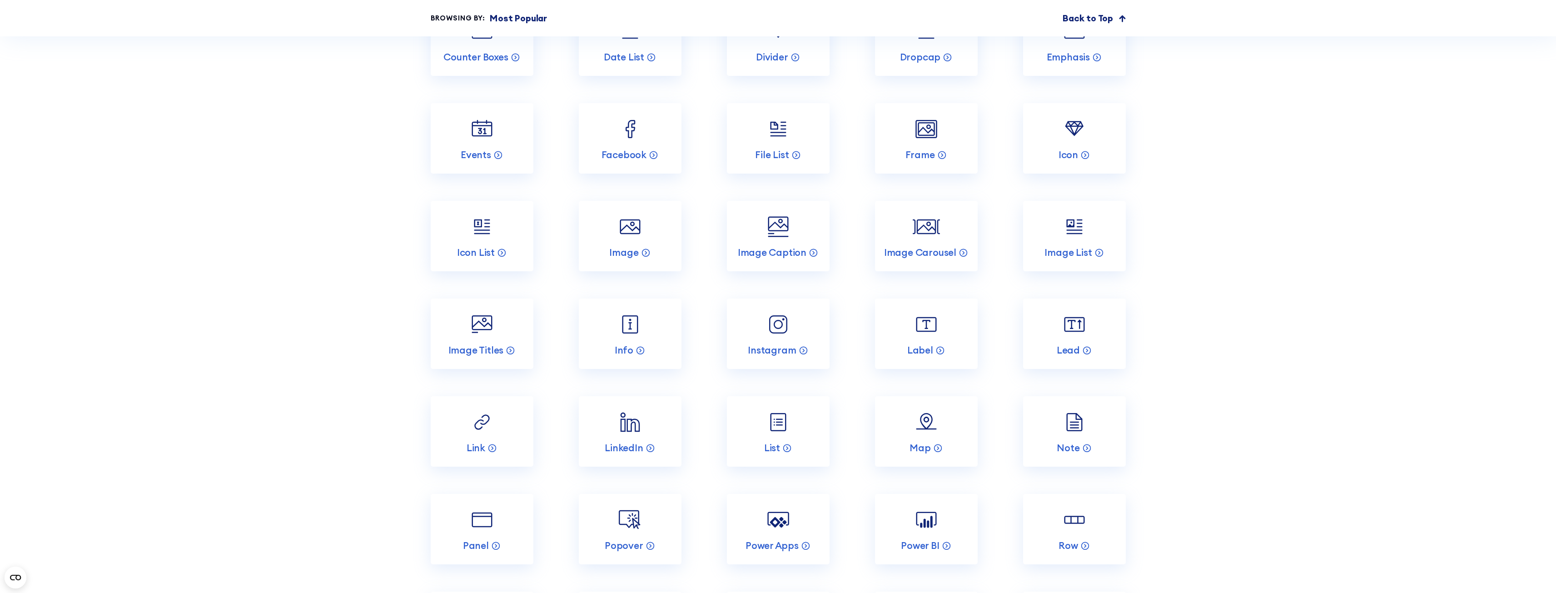
click at [702, 371] on section "Incredible SharePoint Design Elements Each element has been designed to look go…" at bounding box center [778, 342] width 1556 height 1601
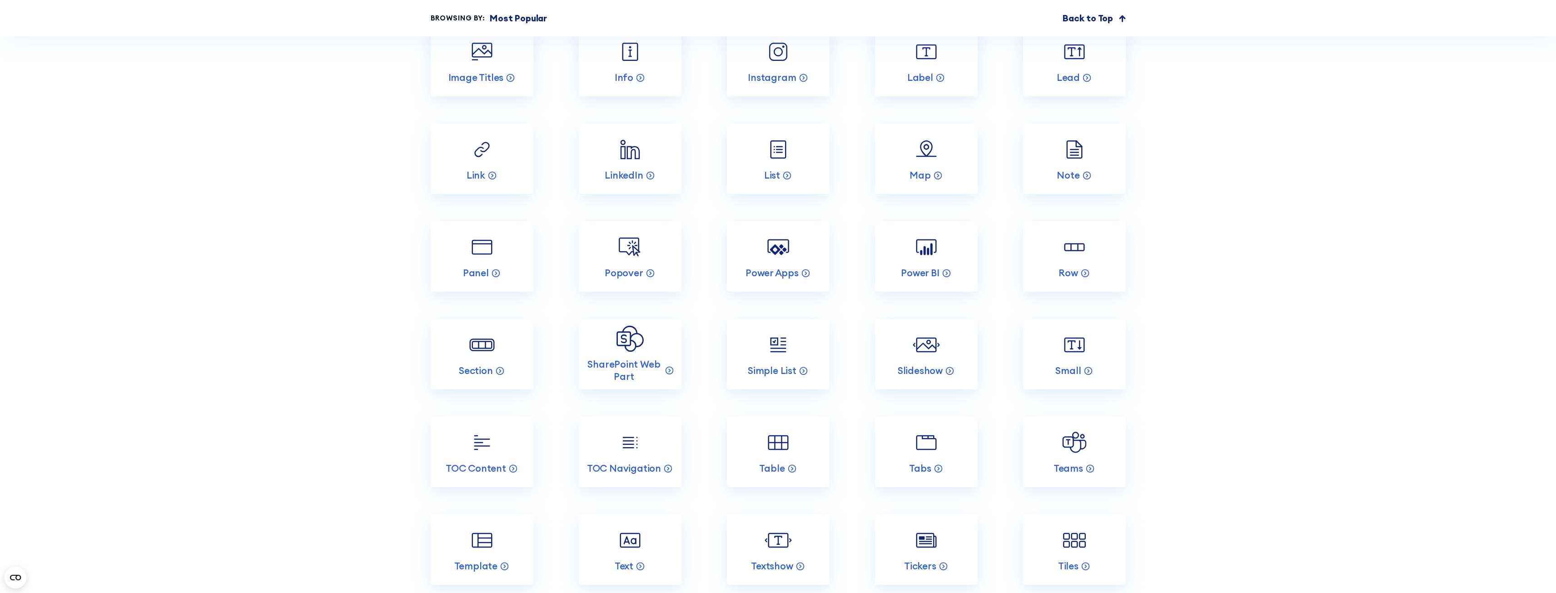
scroll to position [2045, 0]
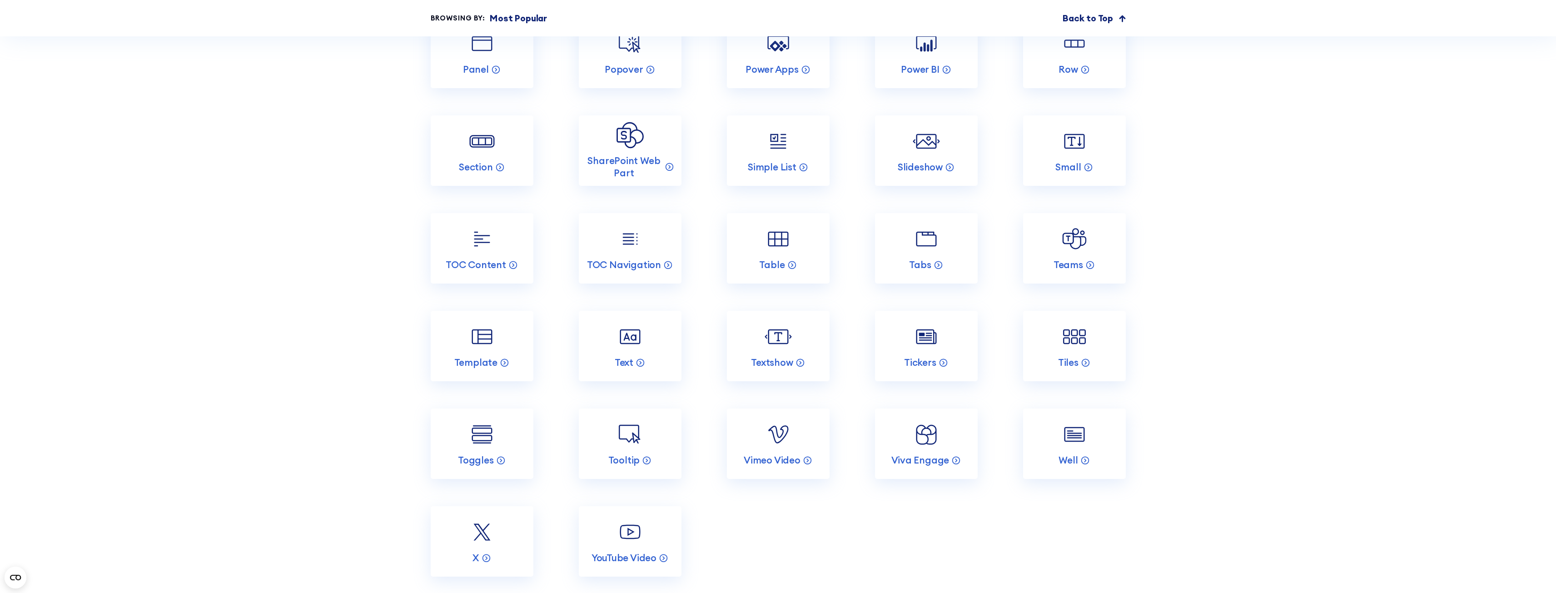
scroll to position [1908, 0]
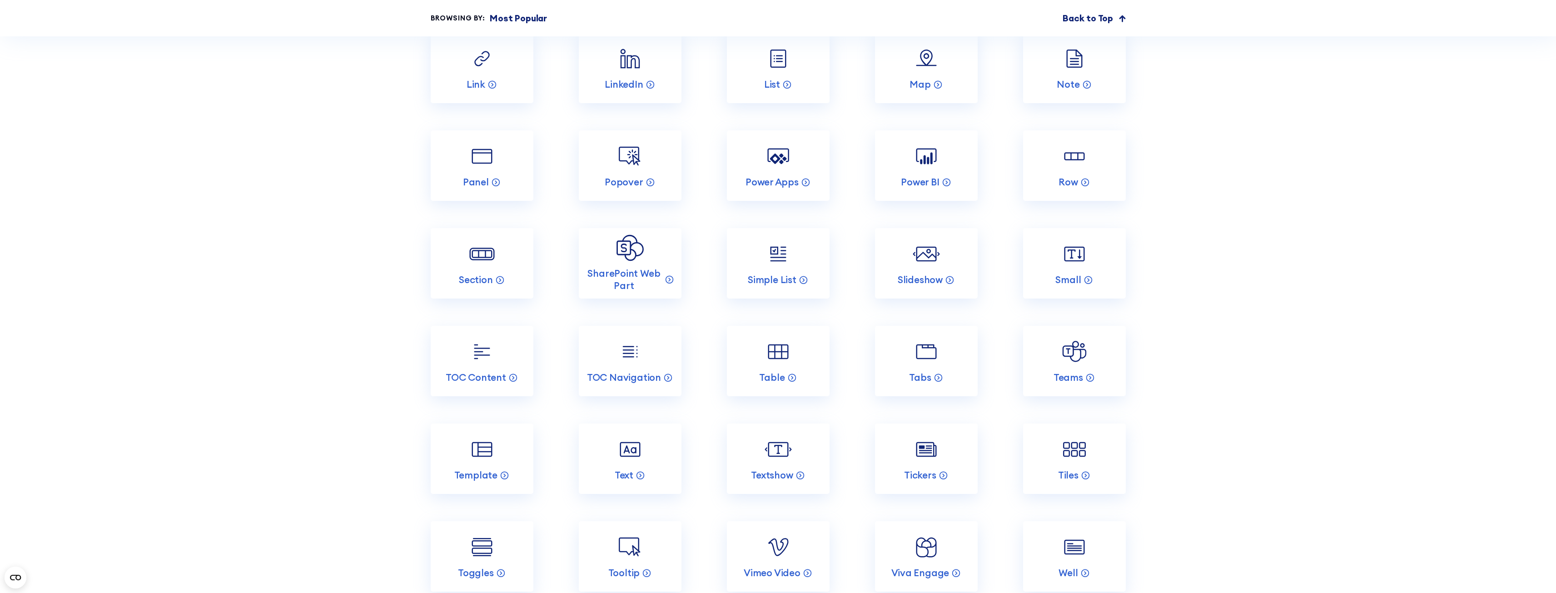
scroll to position [1772, 0]
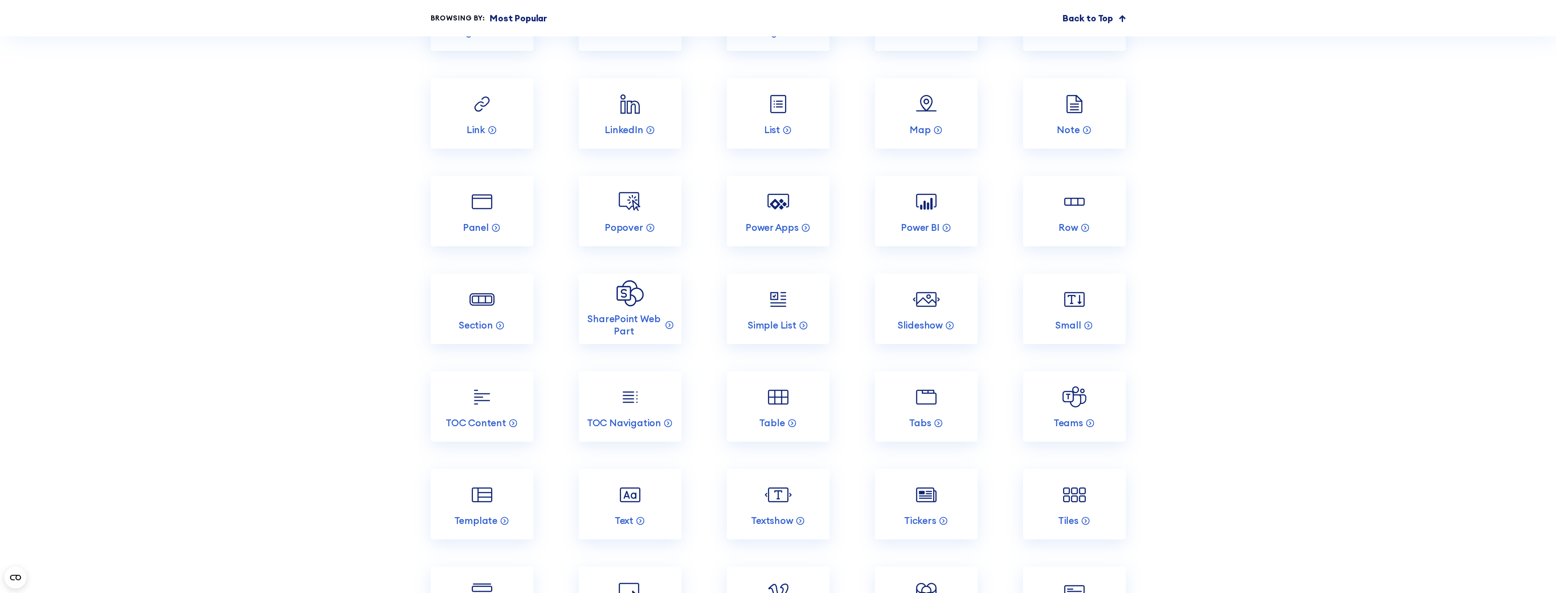
click at [702, 188] on section "Incredible SharePoint Design Elements Each element has been designed to look go…" at bounding box center [778, 24] width 1556 height 1601
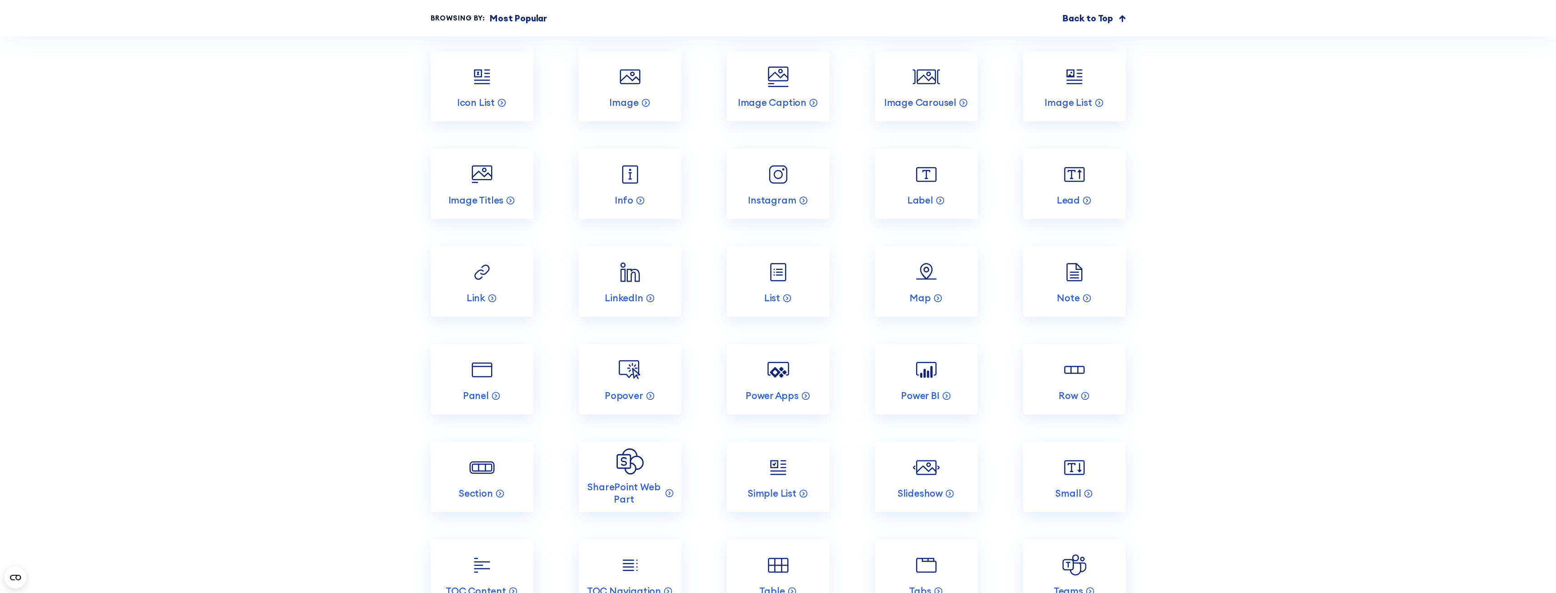
scroll to position [1590, 0]
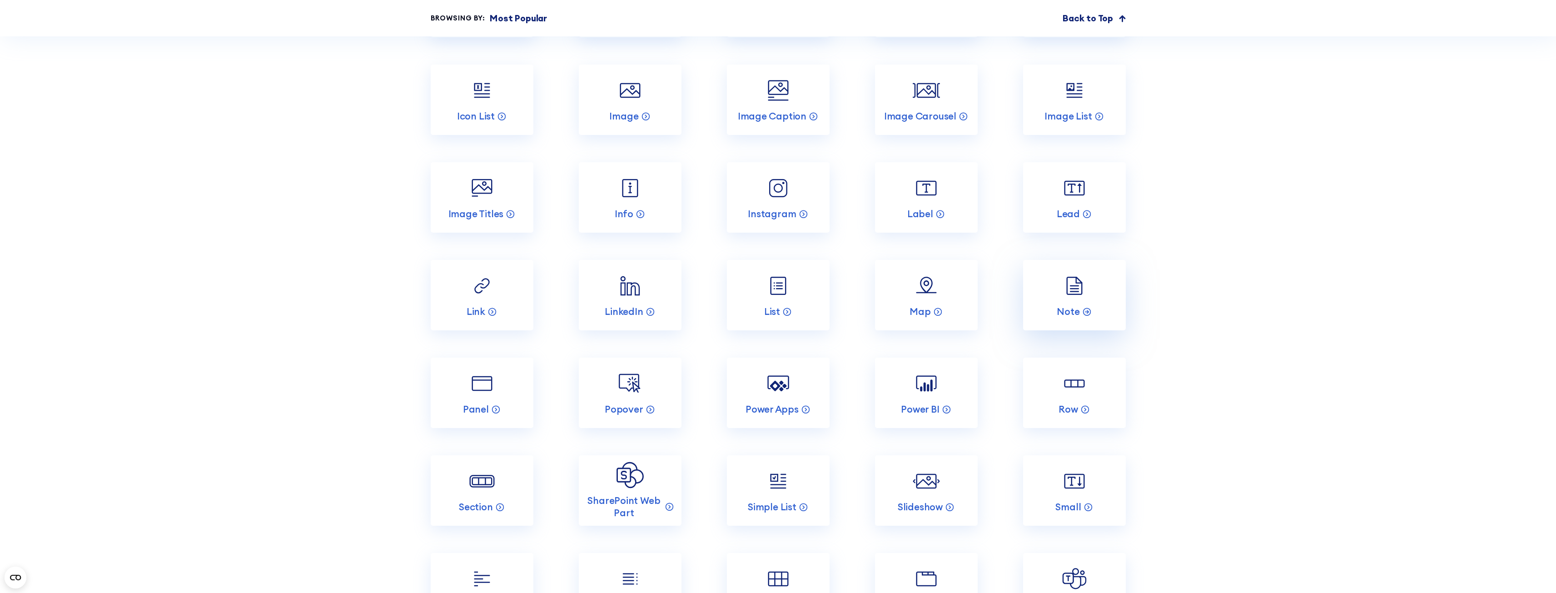
click at [702, 281] on img at bounding box center [1074, 285] width 27 height 27
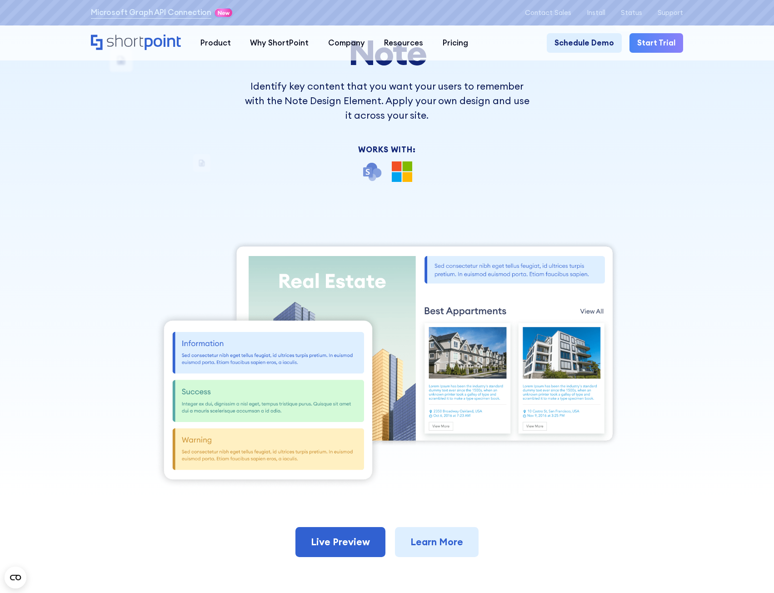
scroll to position [227, 0]
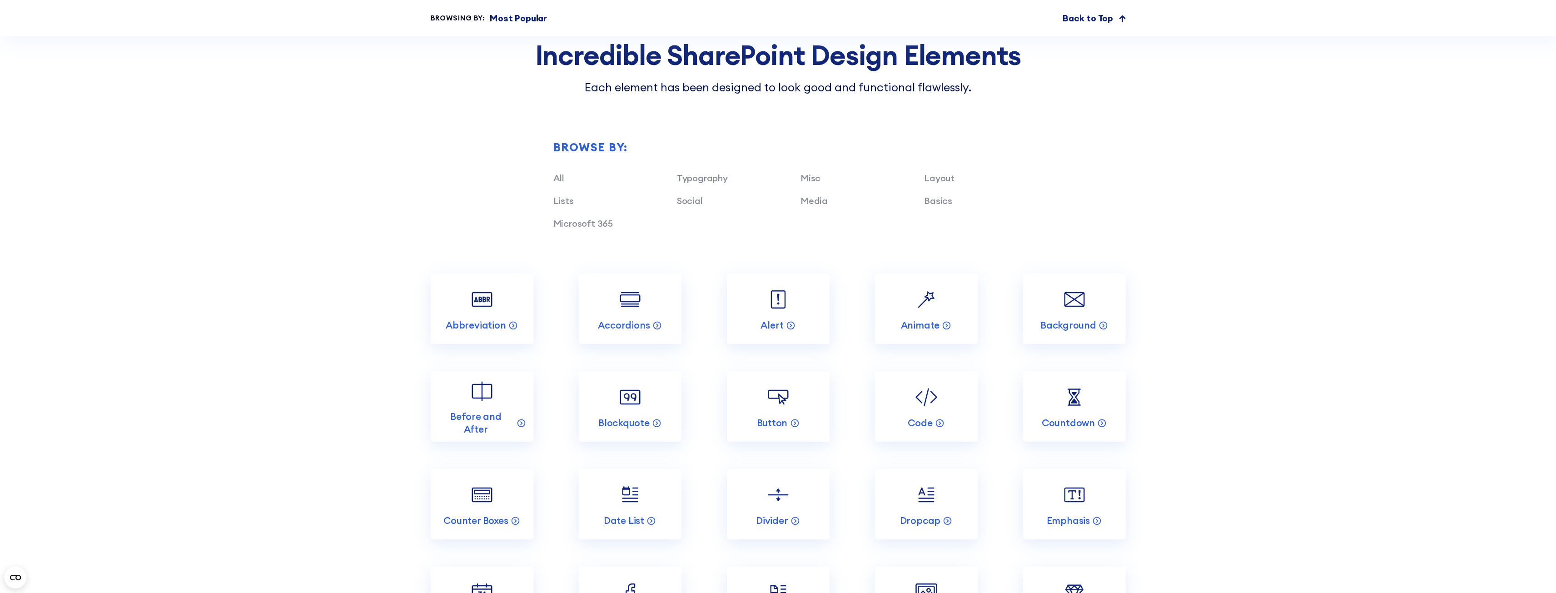
scroll to position [1000, 0]
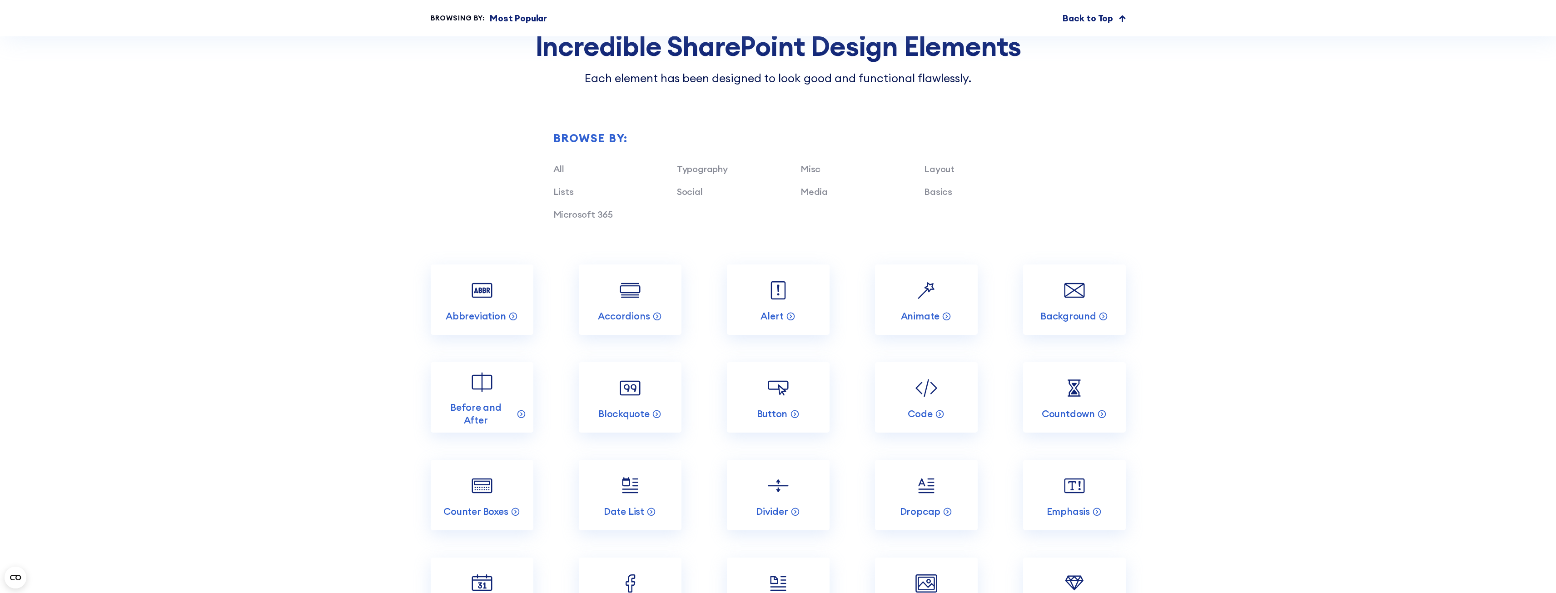
click at [817, 170] on link "Misc" at bounding box center [811, 168] width 20 height 11
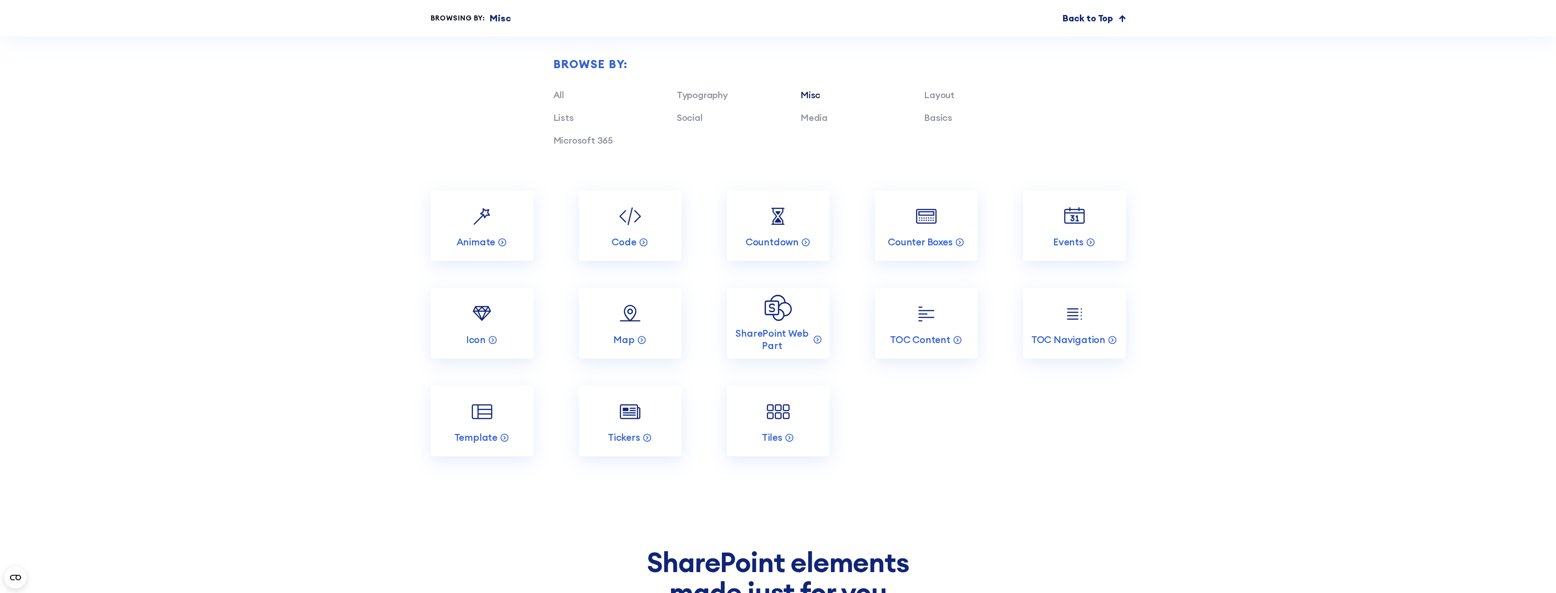
scroll to position [954, 0]
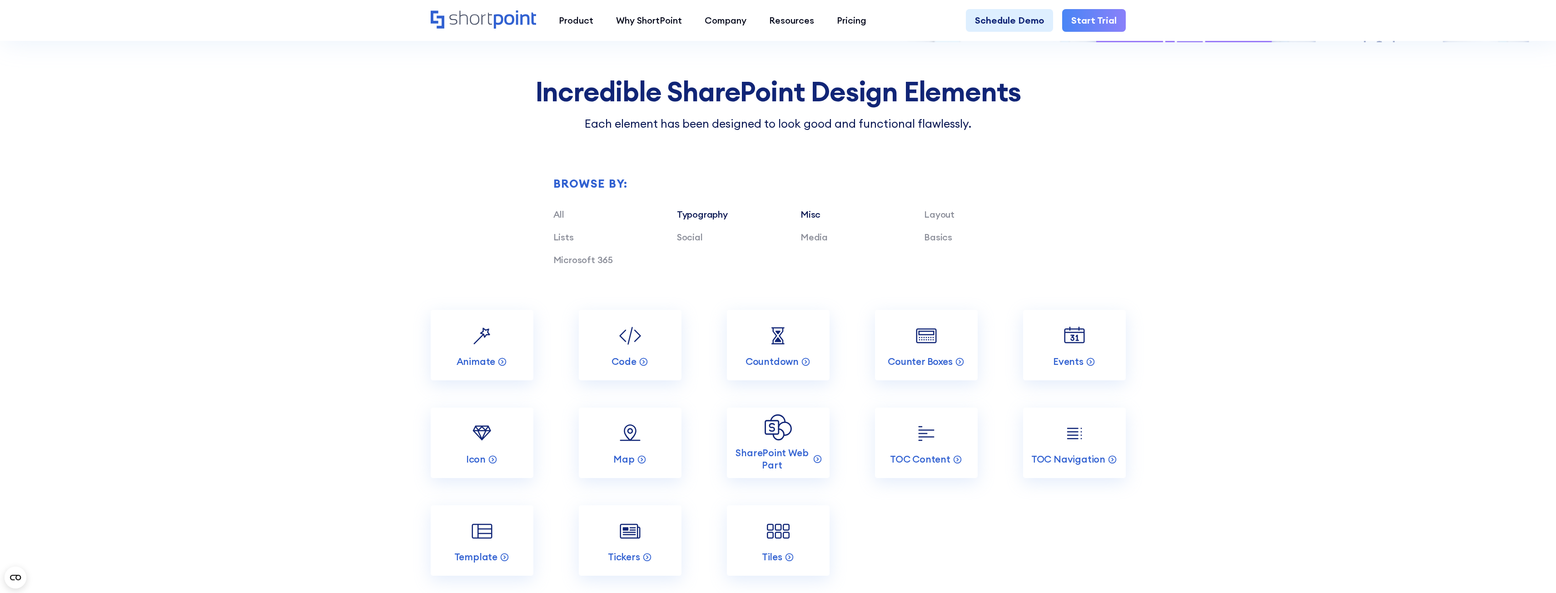
click at [714, 213] on link "Typography" at bounding box center [702, 214] width 51 height 11
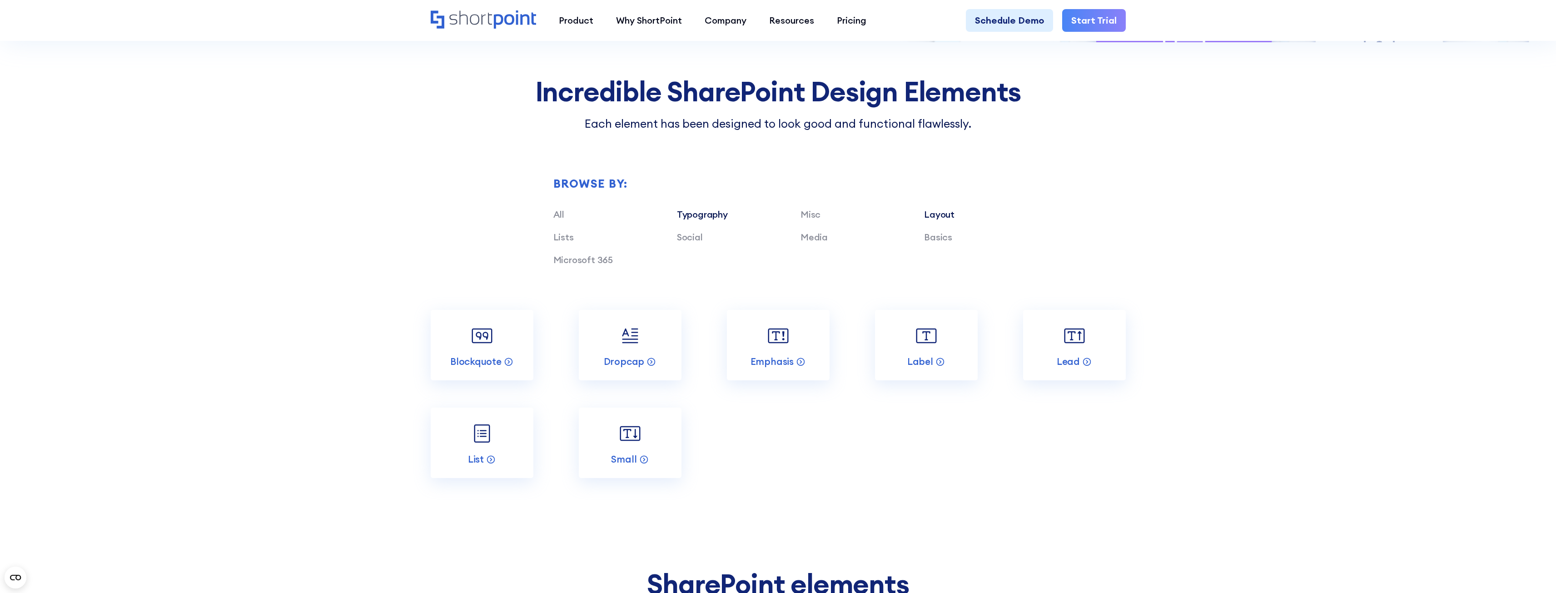
click at [948, 216] on link "Layout" at bounding box center [939, 214] width 30 height 11
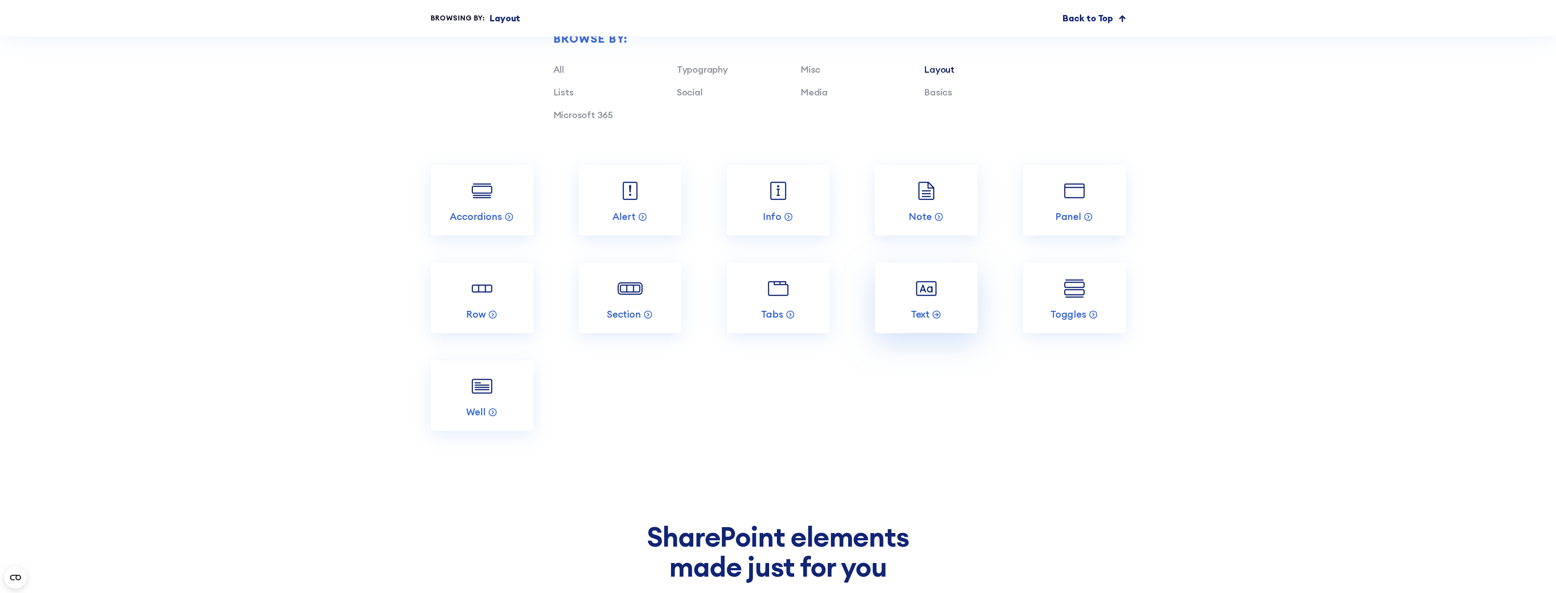
scroll to position [1136, 0]
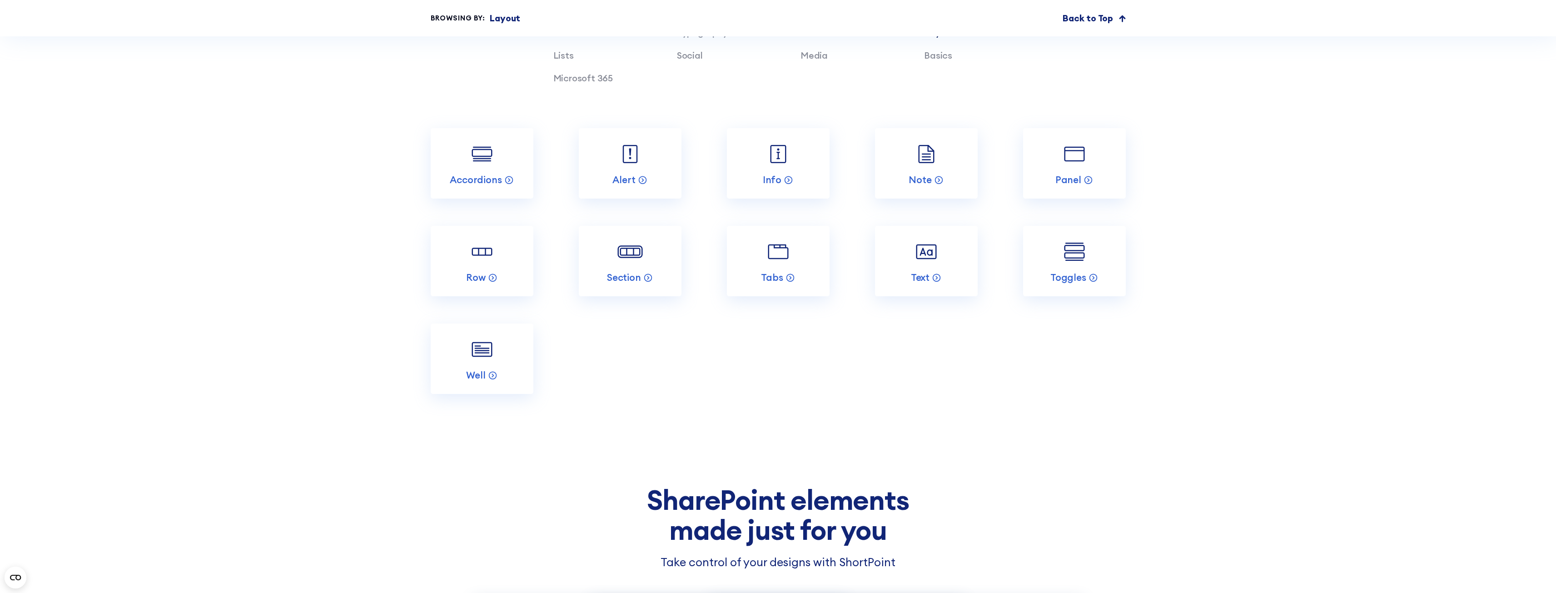
click at [943, 419] on section "Incredible SharePoint Design Elements Each element has been designed to look go…" at bounding box center [778, 173] width 1556 height 624
click at [1298, 234] on section "Incredible SharePoint Design Elements Each element has been designed to look go…" at bounding box center [778, 173] width 1556 height 624
click at [814, 322] on div "Abbreviation Basics Accordions Layout Alert Layout Animate Misc Background Medi…" at bounding box center [778, 261] width 695 height 266
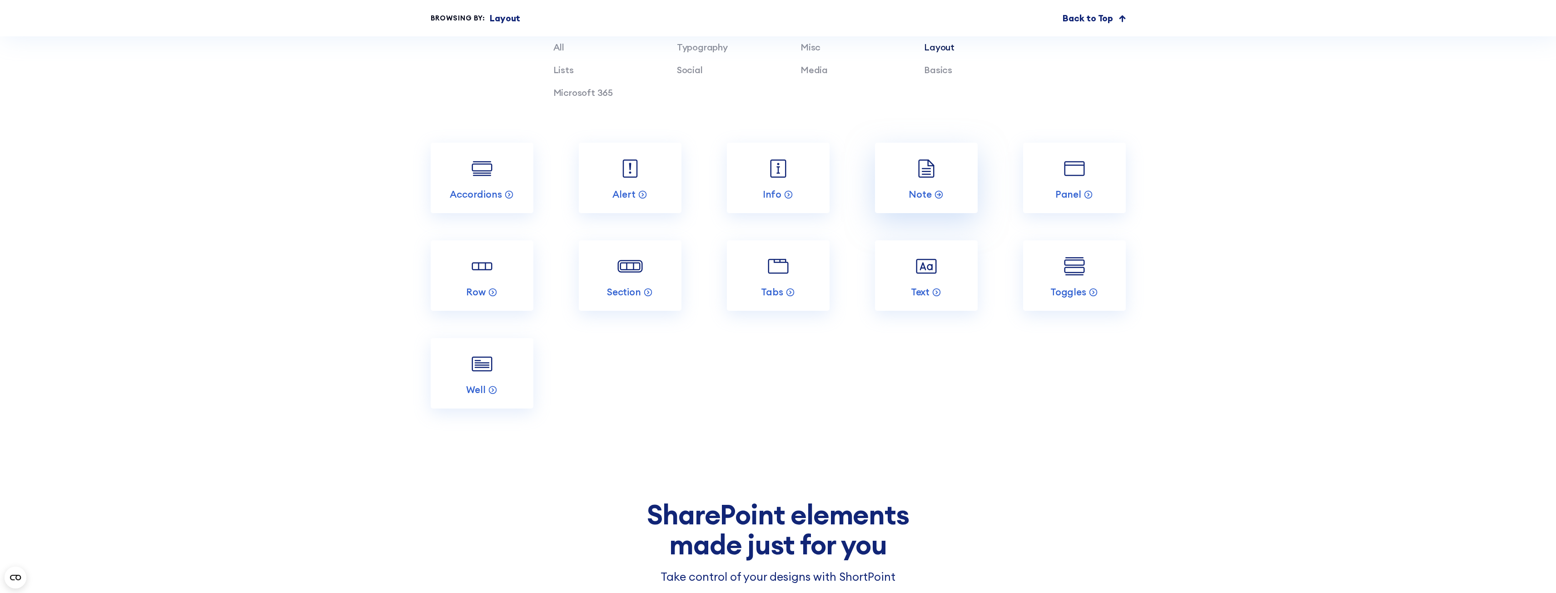
scroll to position [1091, 0]
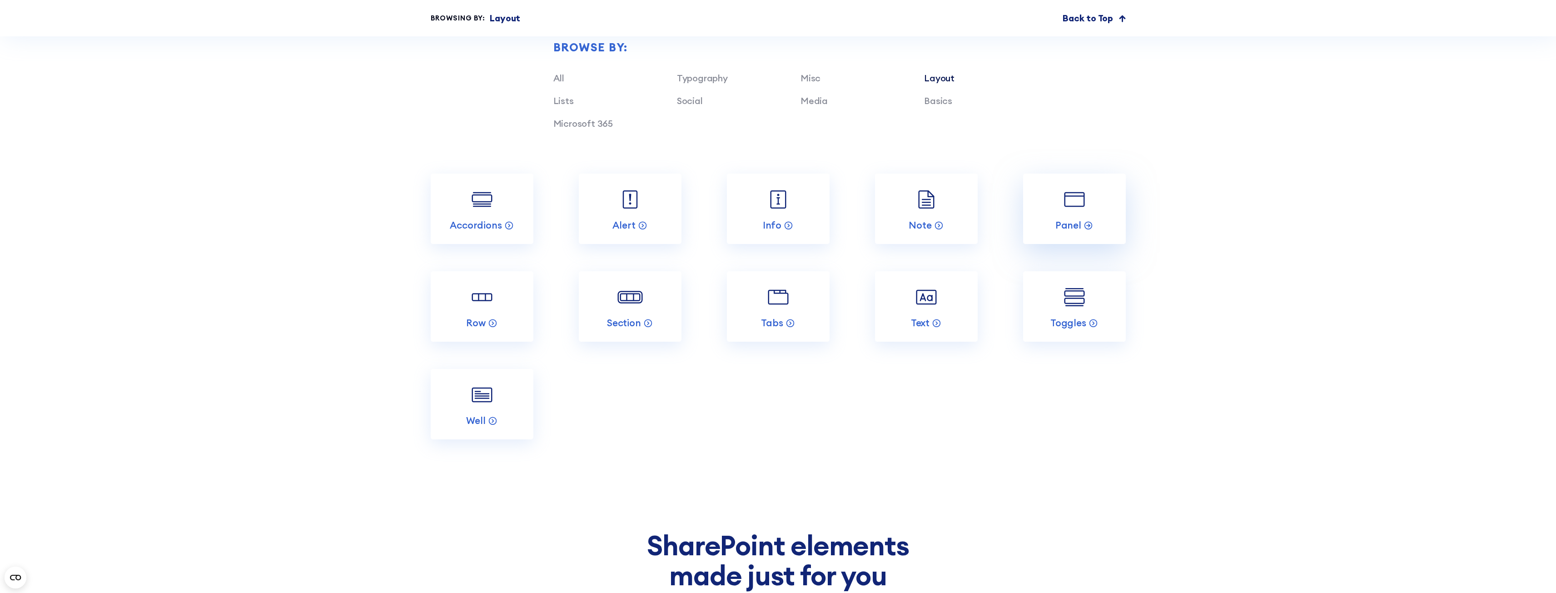
click at [1066, 207] on img at bounding box center [1074, 199] width 27 height 27
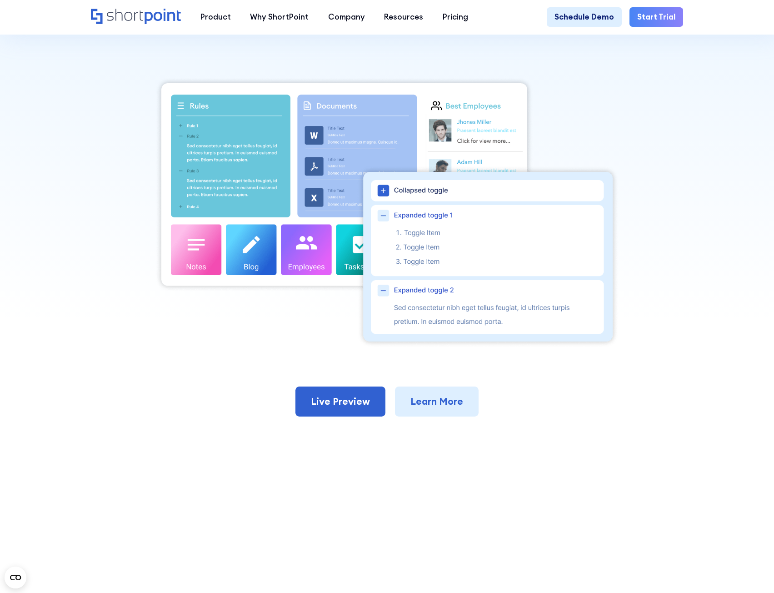
scroll to position [273, 0]
click at [668, 148] on div at bounding box center [387, 211] width 592 height 271
click at [458, 400] on link "Learn More" at bounding box center [437, 401] width 84 height 30
click at [455, 403] on link "Learn More" at bounding box center [437, 401] width 84 height 30
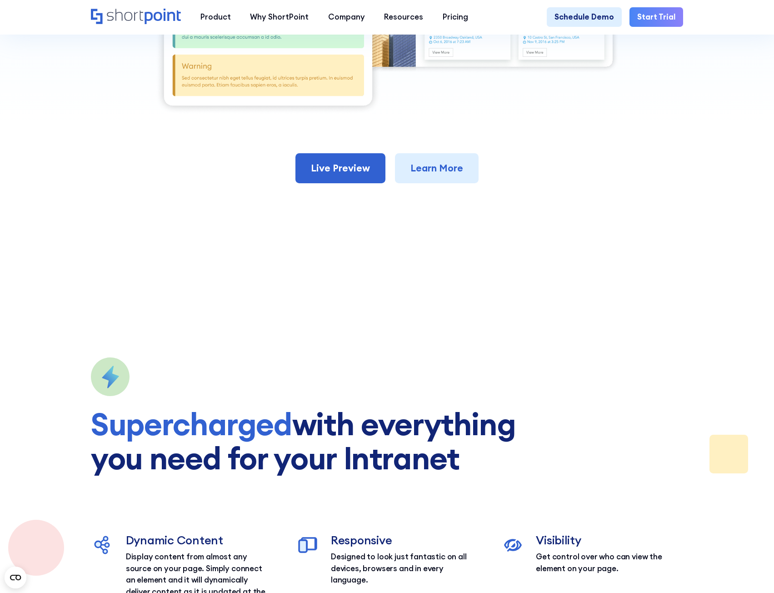
scroll to position [454, 0]
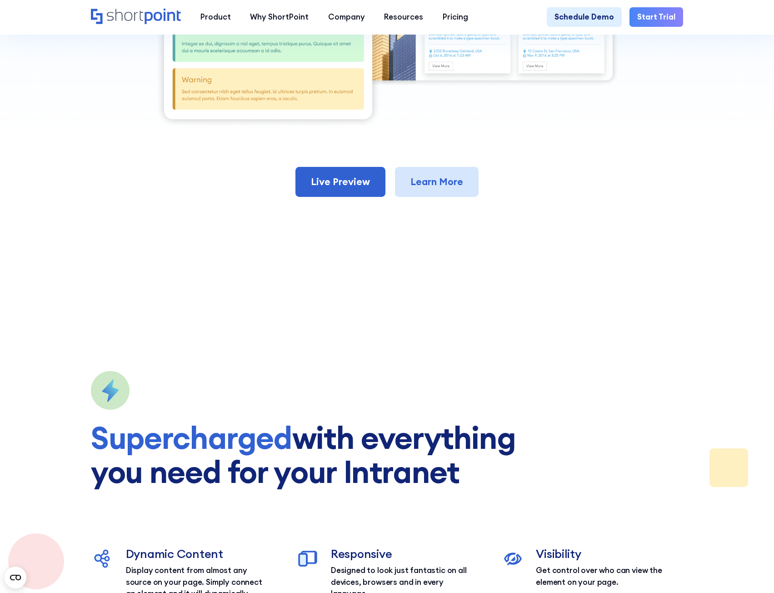
click at [473, 193] on link "Learn More" at bounding box center [437, 182] width 84 height 30
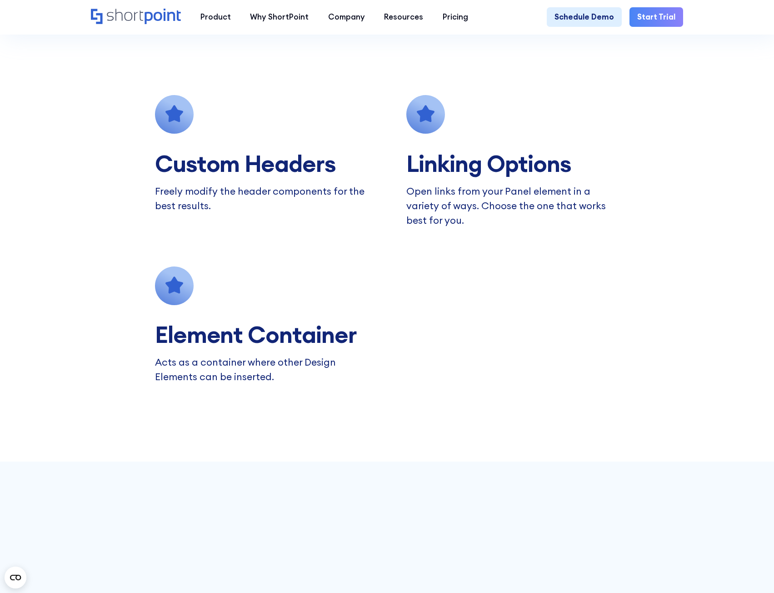
scroll to position [1000, 0]
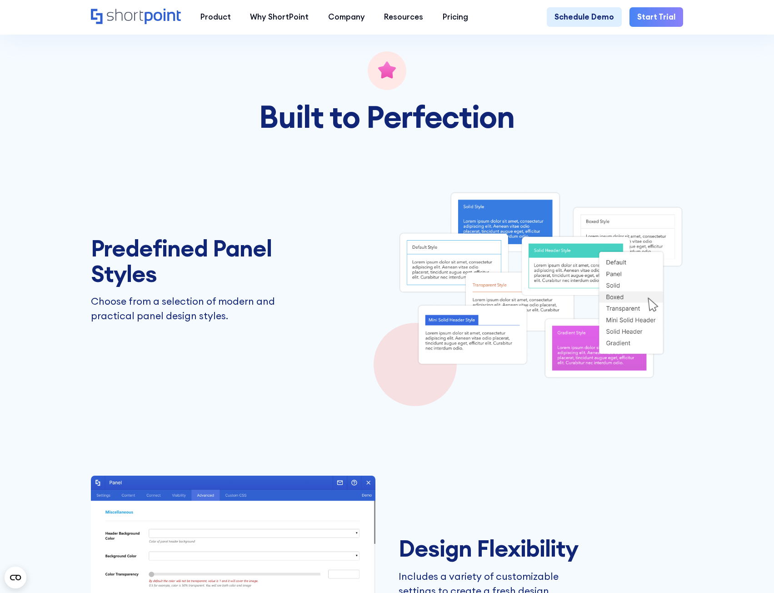
click at [567, 148] on div "Built to Perfection Predefined Panel Styles Choose from a selection of modern a…" at bounding box center [387, 360] width 592 height 618
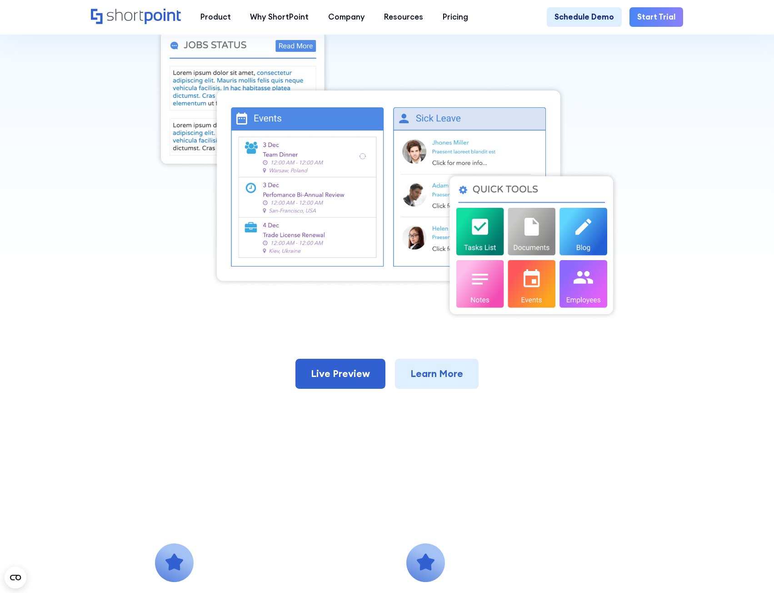
scroll to position [454, 0]
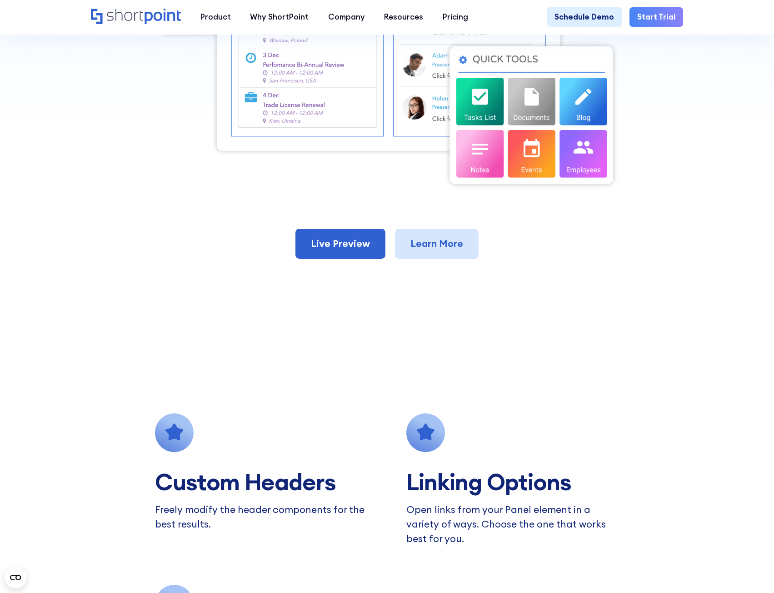
click at [439, 259] on link "Learn More" at bounding box center [437, 244] width 84 height 30
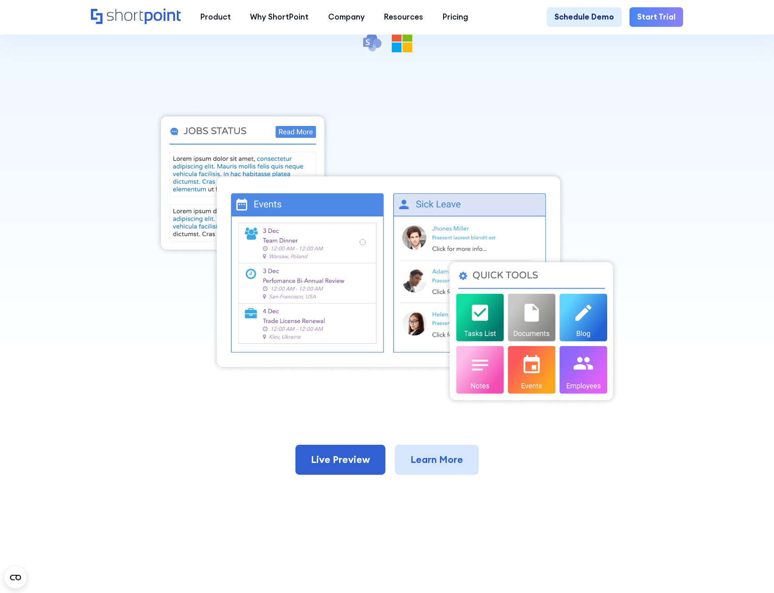
scroll to position [227, 0]
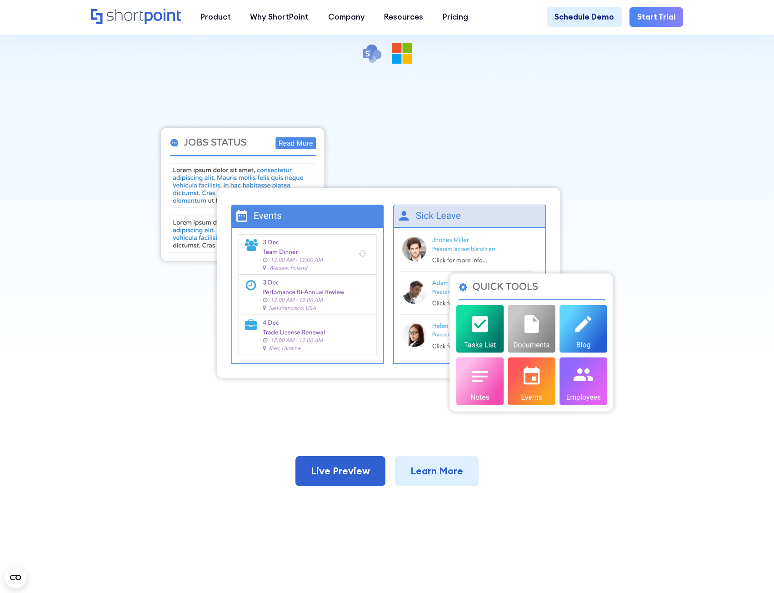
click at [712, 122] on div at bounding box center [387, 69] width 774 height 593
